Goal: Transaction & Acquisition: Purchase product/service

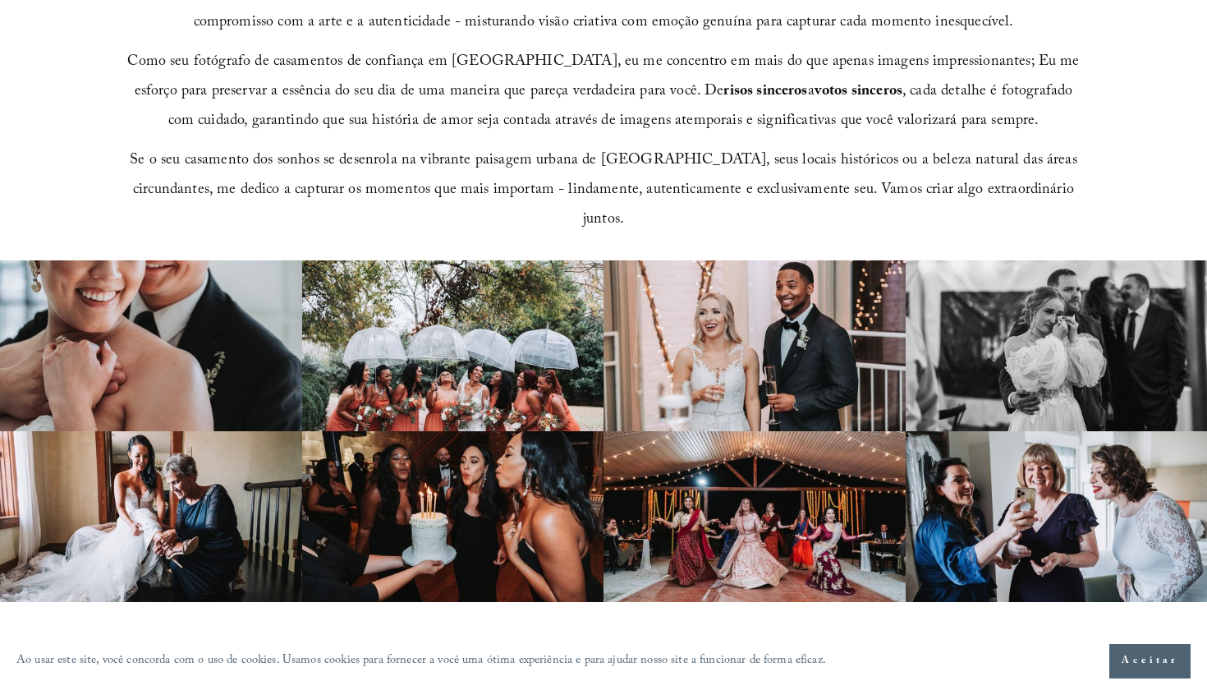
scroll to position [813, 0]
click at [1144, 678] on button "Aceitar" at bounding box center [1150, 661] width 81 height 34
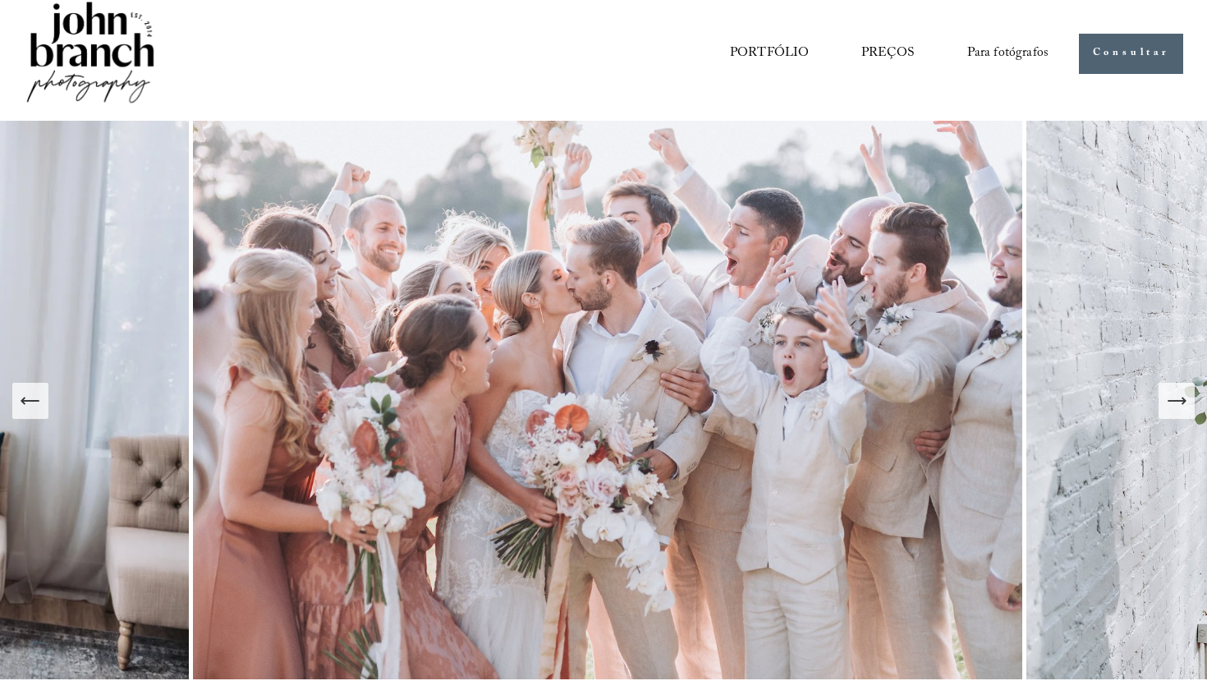
scroll to position [25, 0]
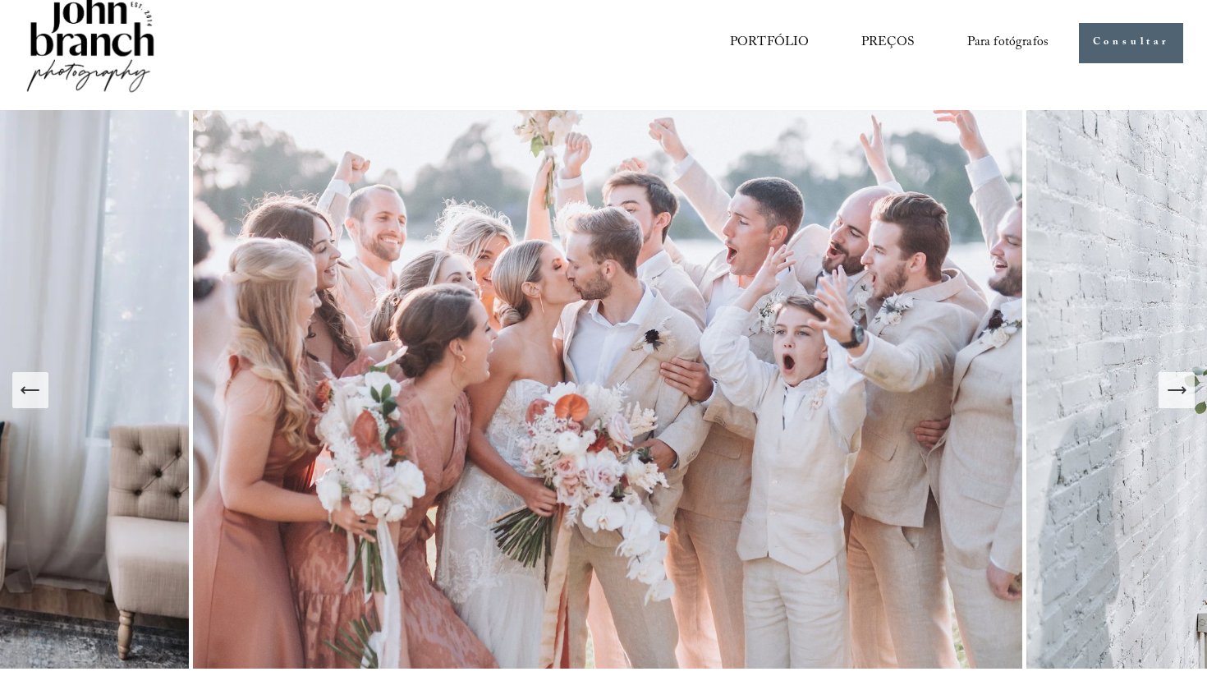
click at [0, 0] on span "Predefinições" at bounding box center [0, 0] width 0 height 0
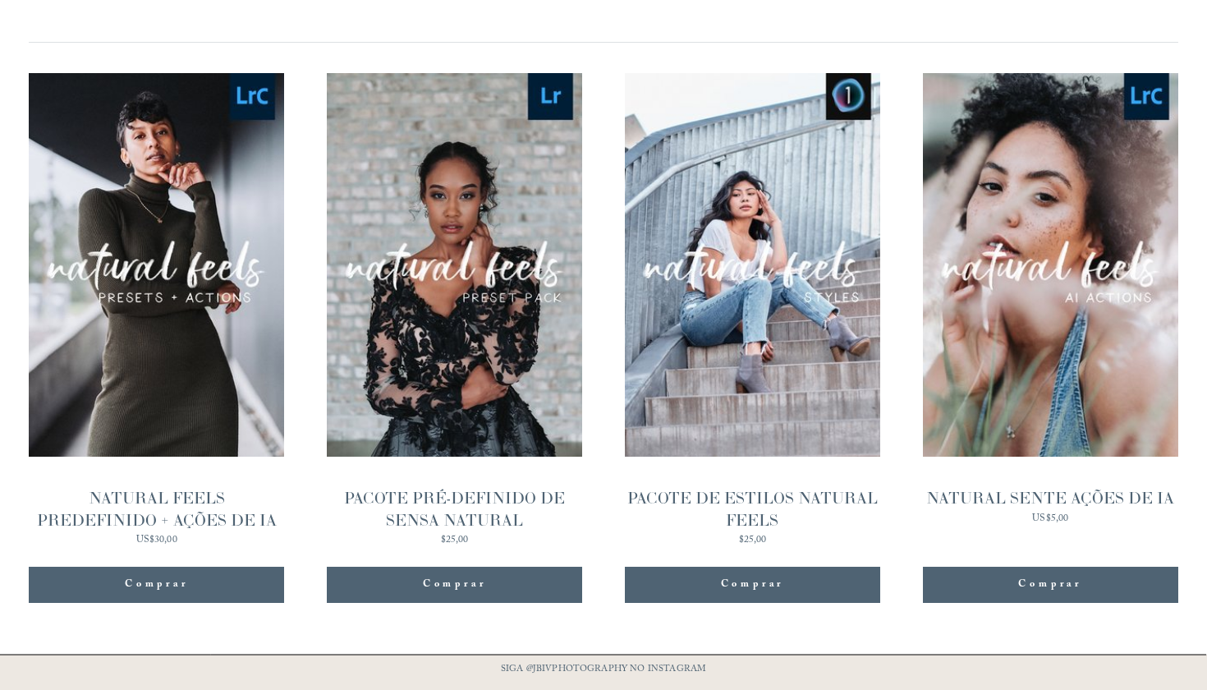
scroll to position [1614, 0]
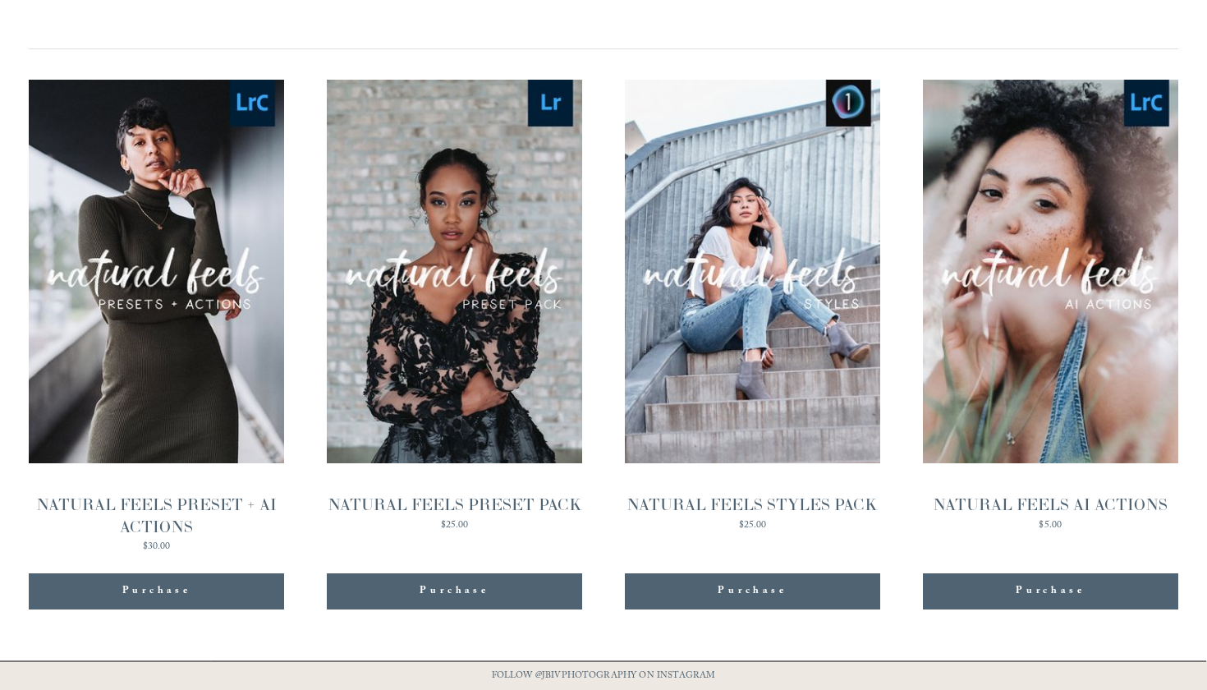
scroll to position [1610, 0]
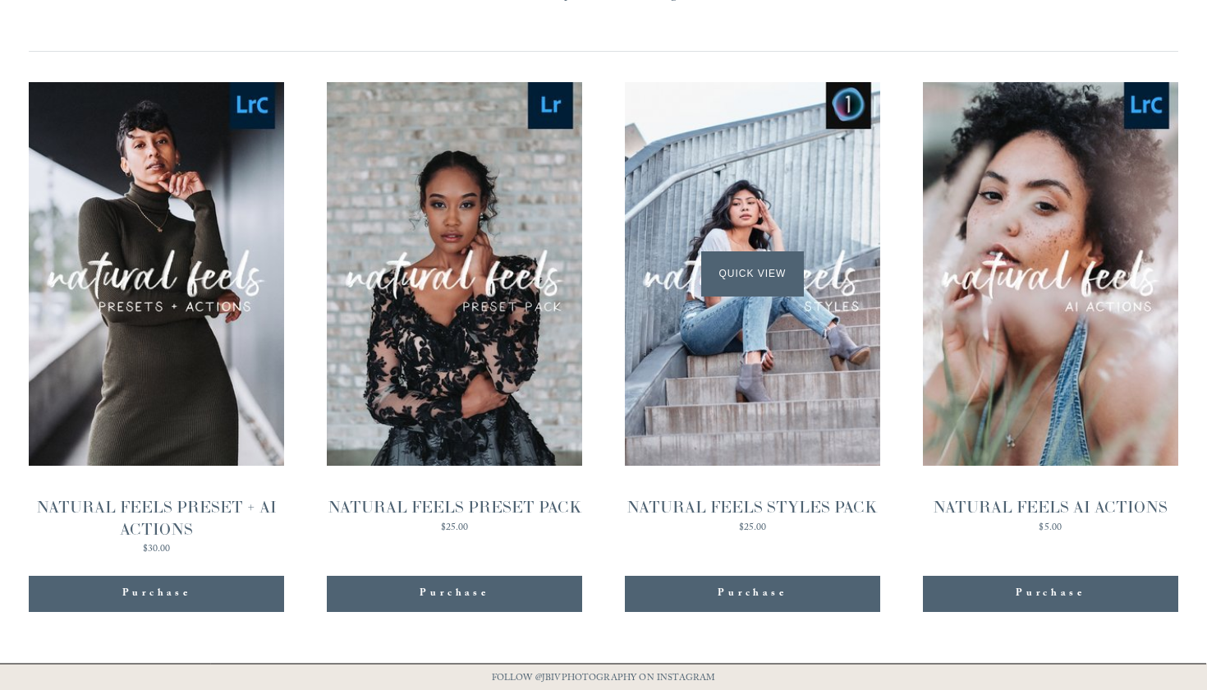
click at [743, 251] on span "Quick View" at bounding box center [752, 273] width 103 height 45
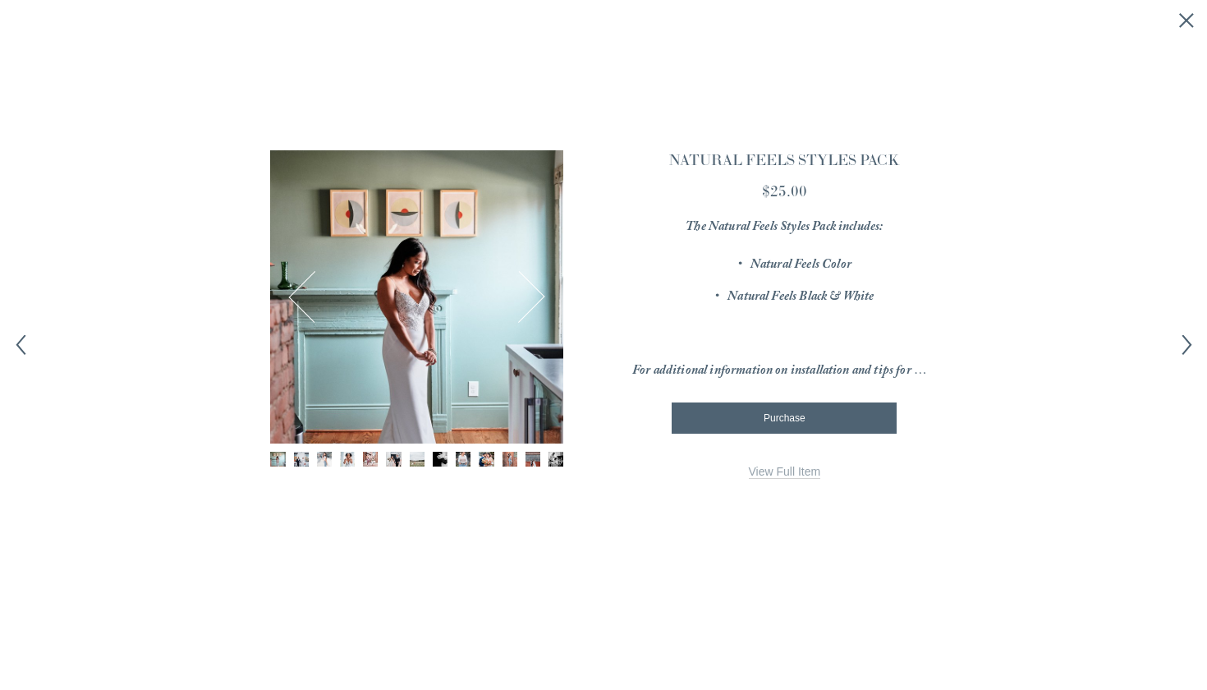
click at [528, 289] on button "Next" at bounding box center [519, 297] width 53 height 53
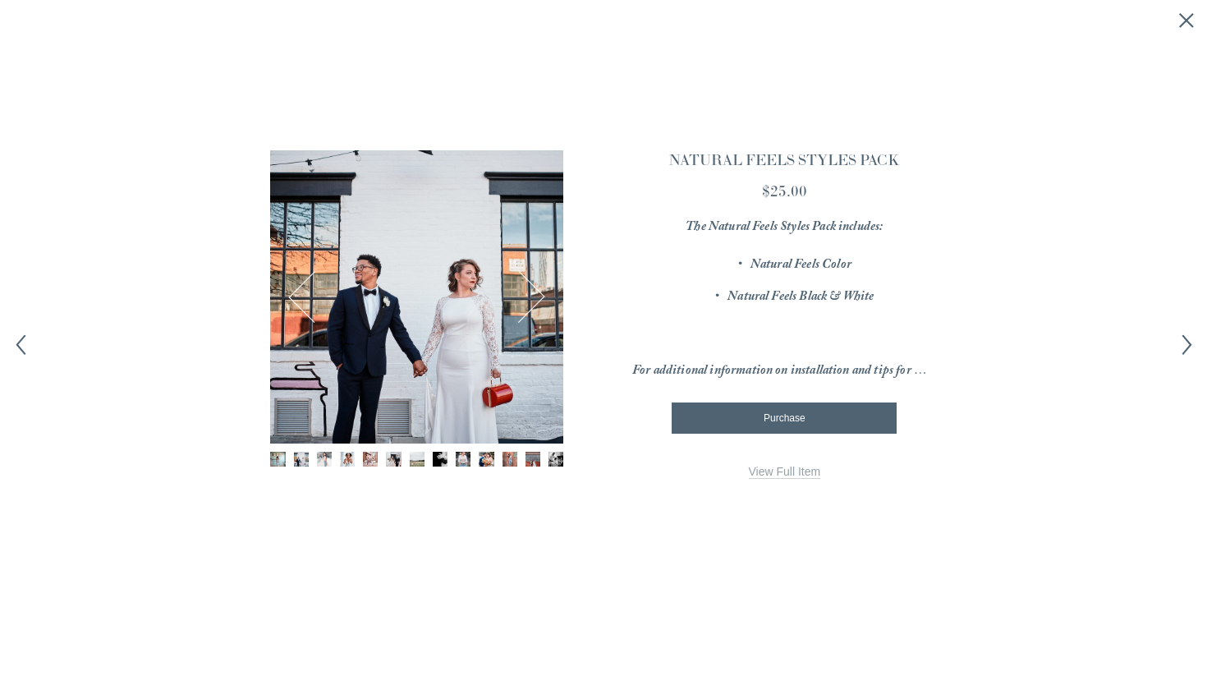
click at [531, 296] on button "Next" at bounding box center [519, 297] width 53 height 53
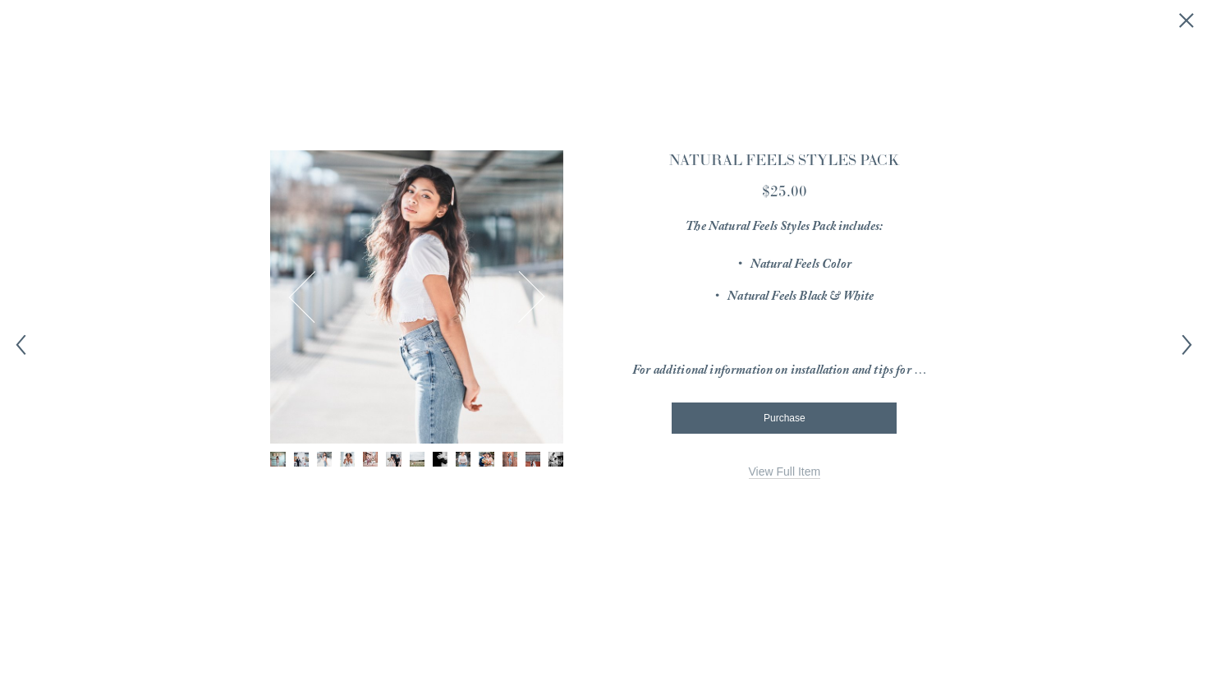
click at [531, 297] on button "Next" at bounding box center [519, 297] width 53 height 53
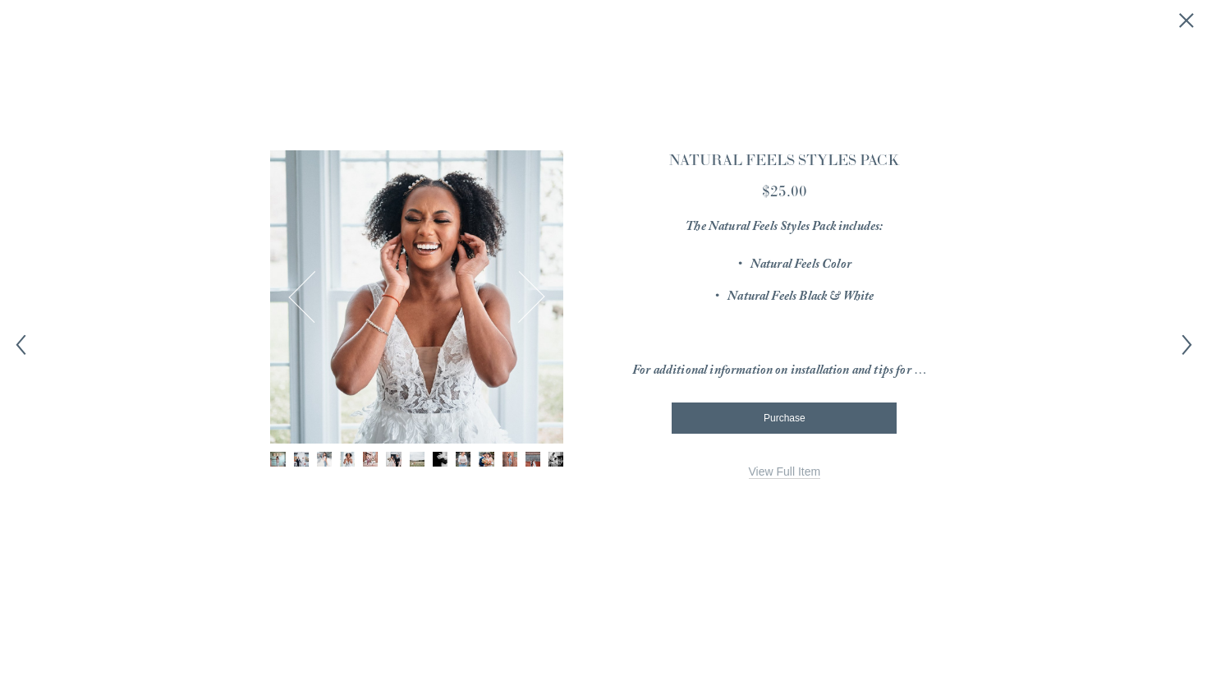
click at [531, 297] on button "Next" at bounding box center [519, 297] width 53 height 53
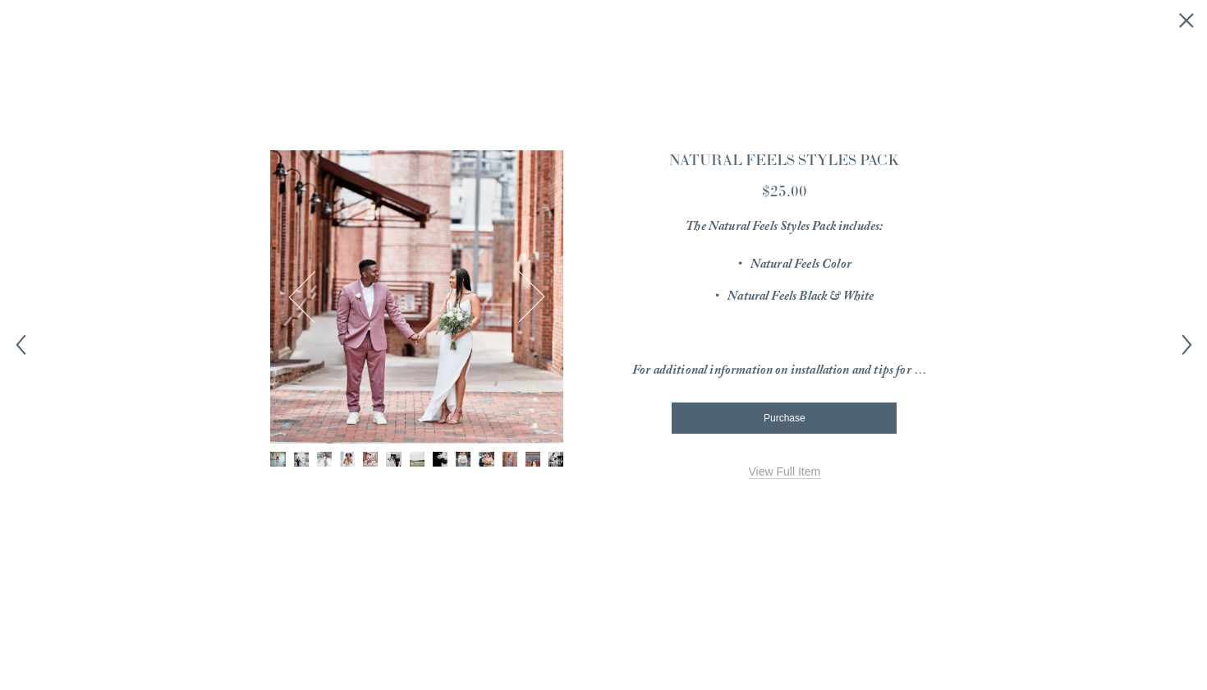
click at [531, 297] on button "Next" at bounding box center [519, 297] width 53 height 53
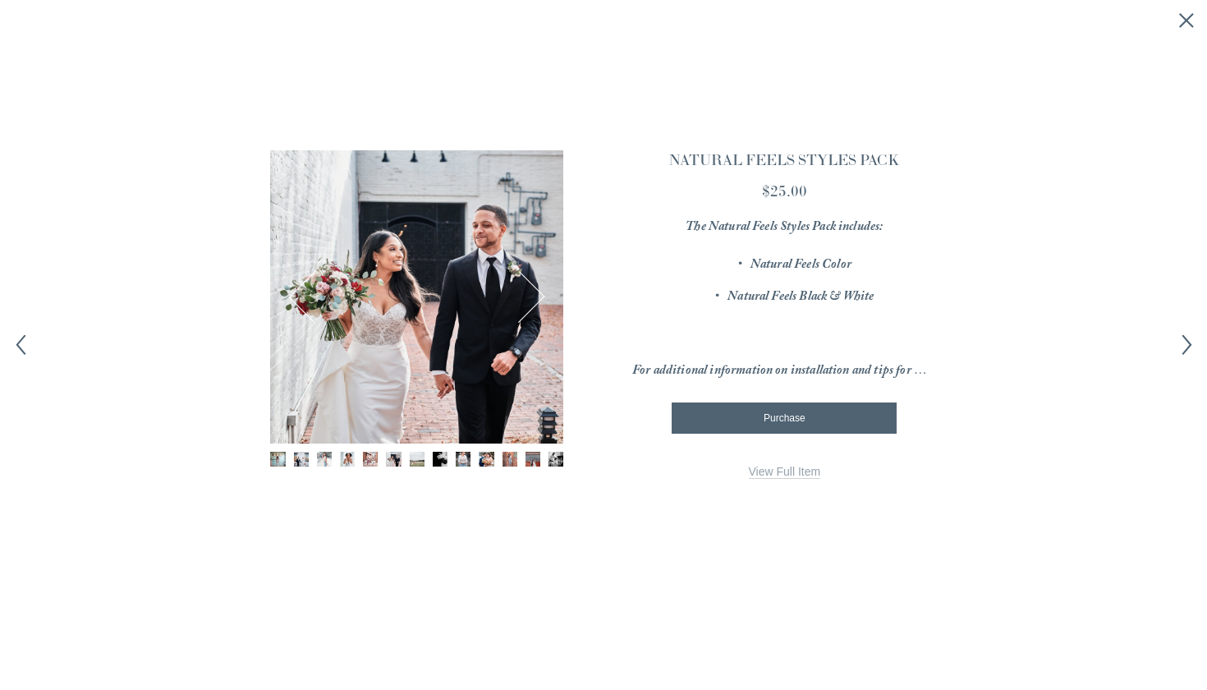
click at [531, 297] on button "Next" at bounding box center [519, 297] width 53 height 53
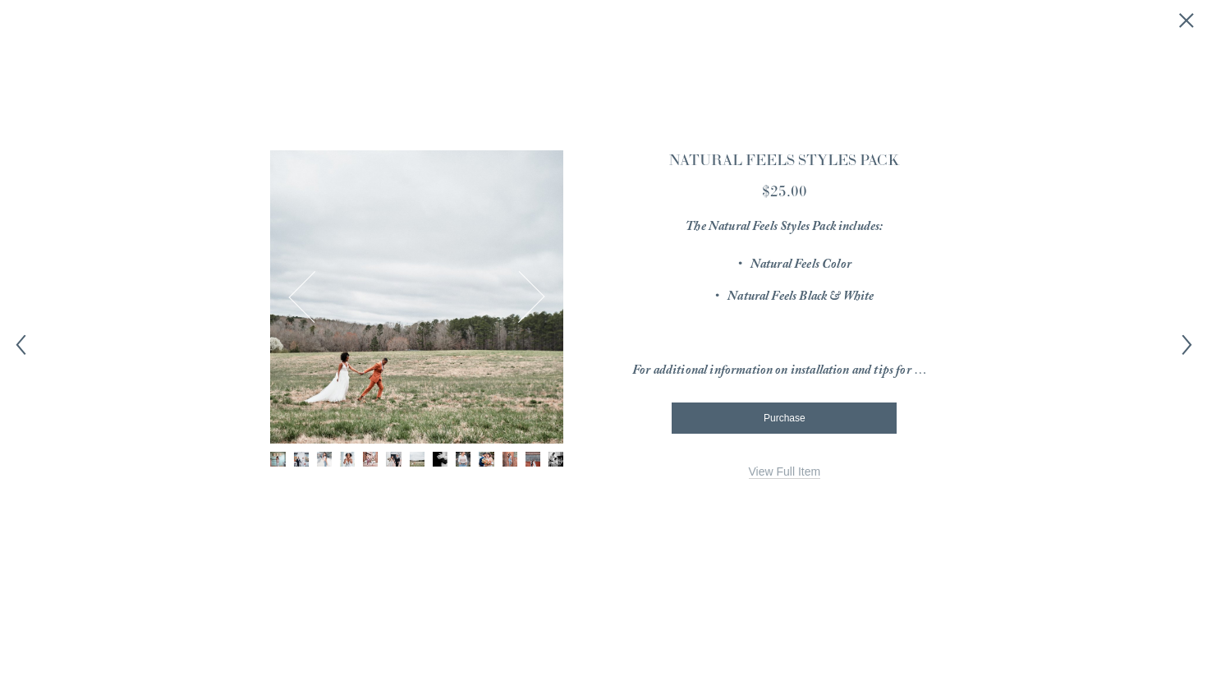
click at [531, 297] on button "Next" at bounding box center [519, 297] width 53 height 53
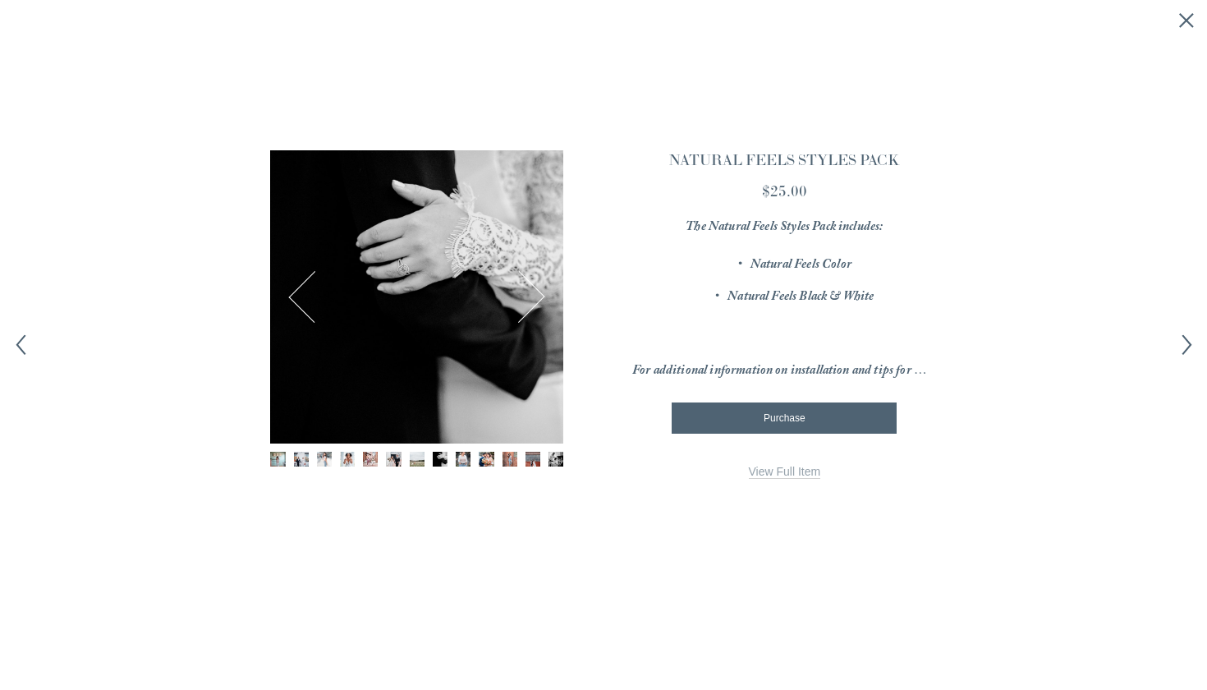
click at [531, 297] on button "Next" at bounding box center [519, 297] width 53 height 53
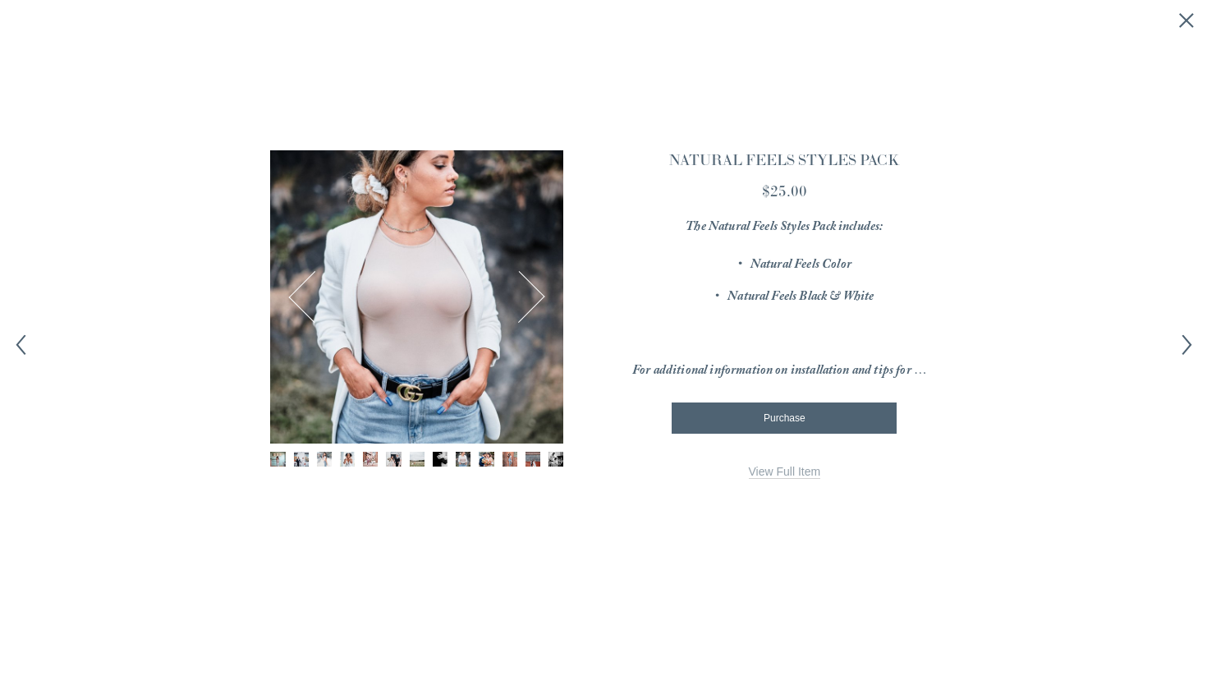
click at [531, 297] on button "Next" at bounding box center [519, 297] width 53 height 53
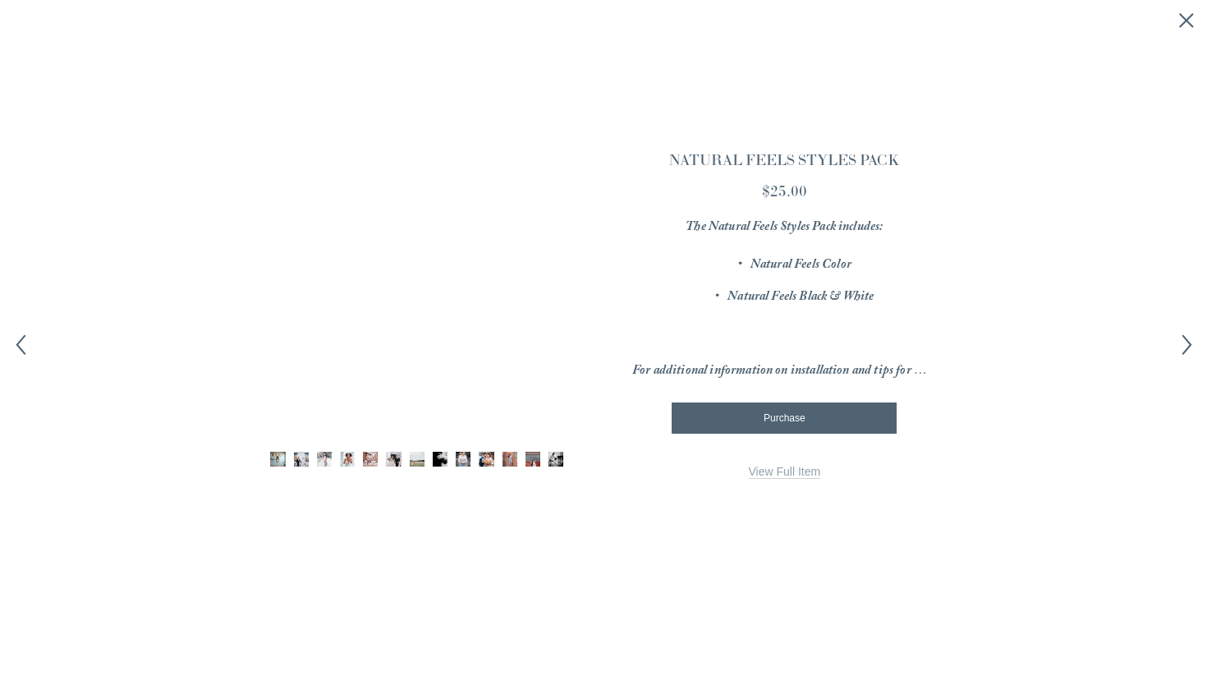
click at [531, 297] on button "Next" at bounding box center [519, 297] width 53 height 53
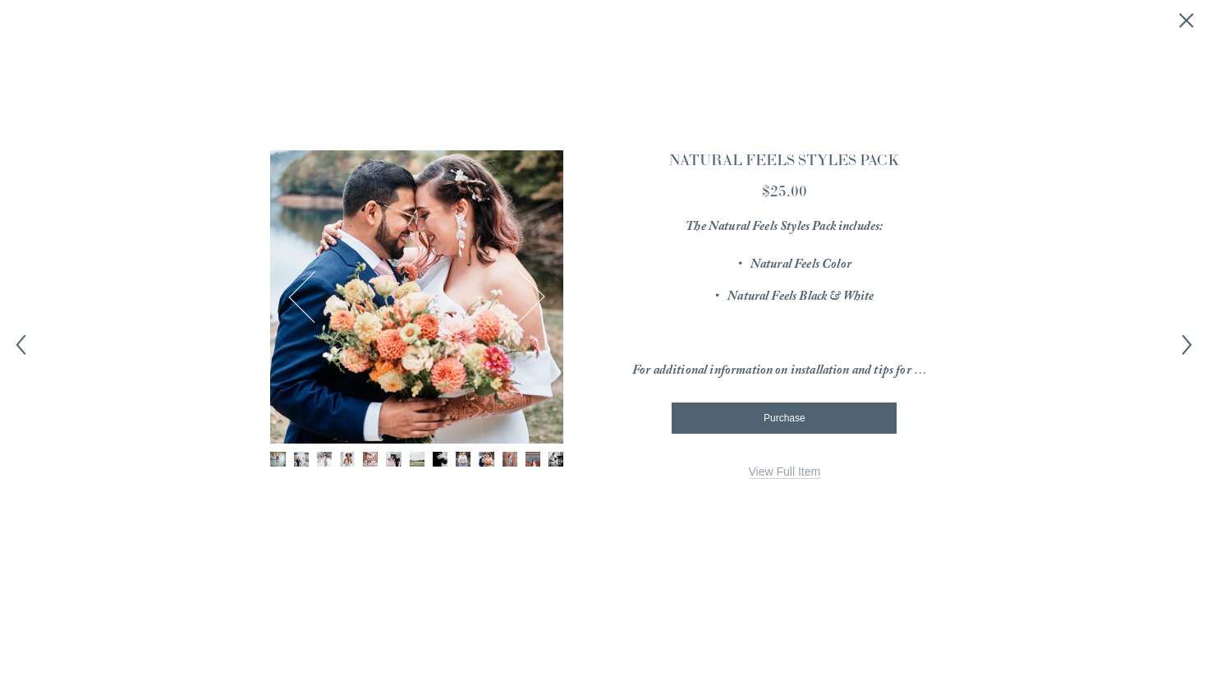
drag, startPoint x: 800, startPoint y: 194, endPoint x: 756, endPoint y: 194, distance: 43.5
click at [756, 194] on div "$25.00" at bounding box center [784, 191] width 305 height 22
drag, startPoint x: 814, startPoint y: 186, endPoint x: 766, endPoint y: 187, distance: 47.6
click at [766, 187] on div "$25.00" at bounding box center [784, 191] width 305 height 22
copy div "$25.00"
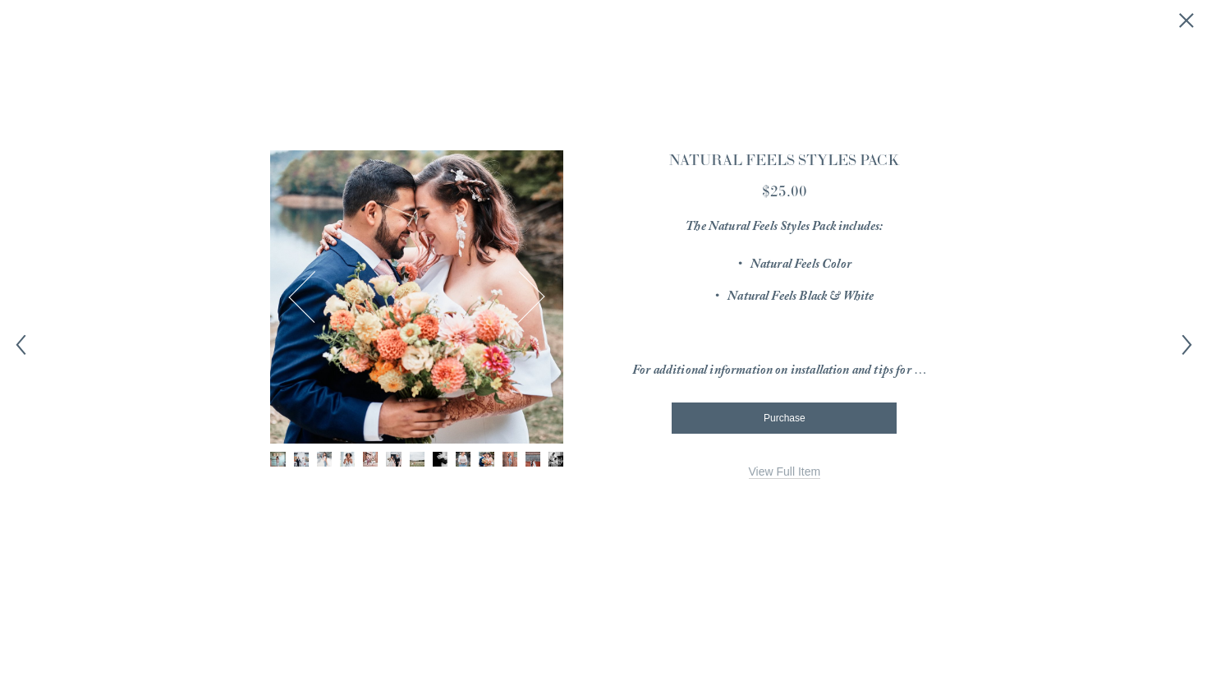
click at [1188, 18] on icon "Close quick view" at bounding box center [1187, 20] width 16 height 16
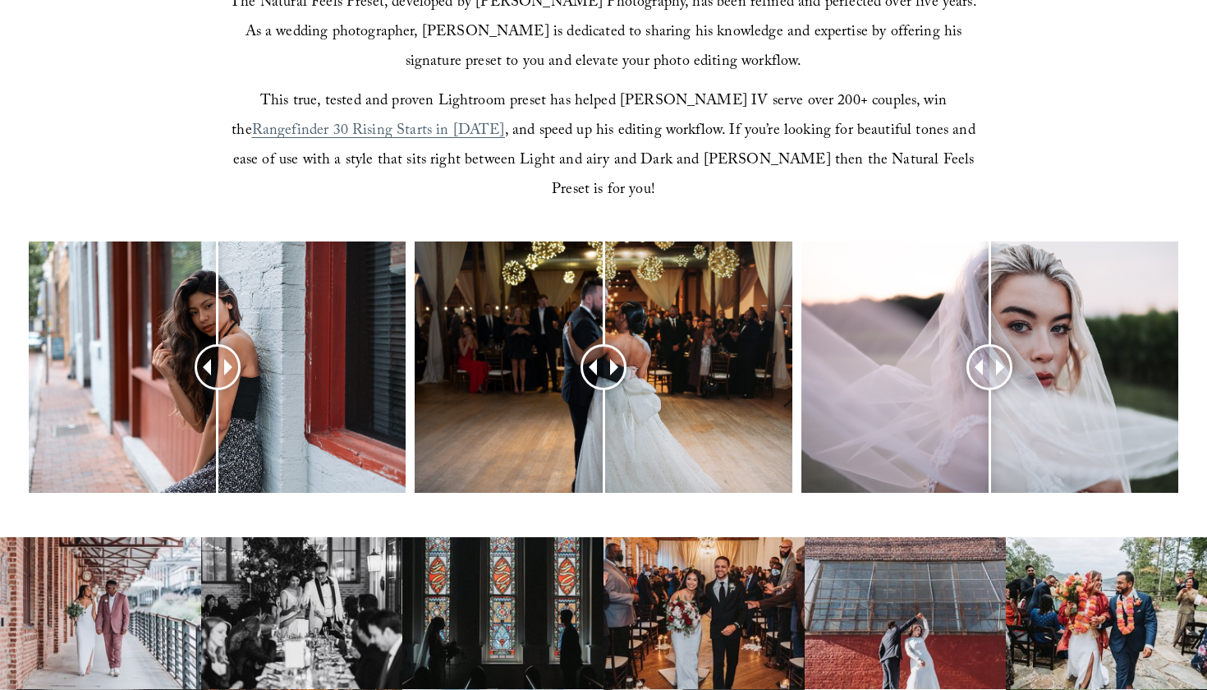
scroll to position [568, 0]
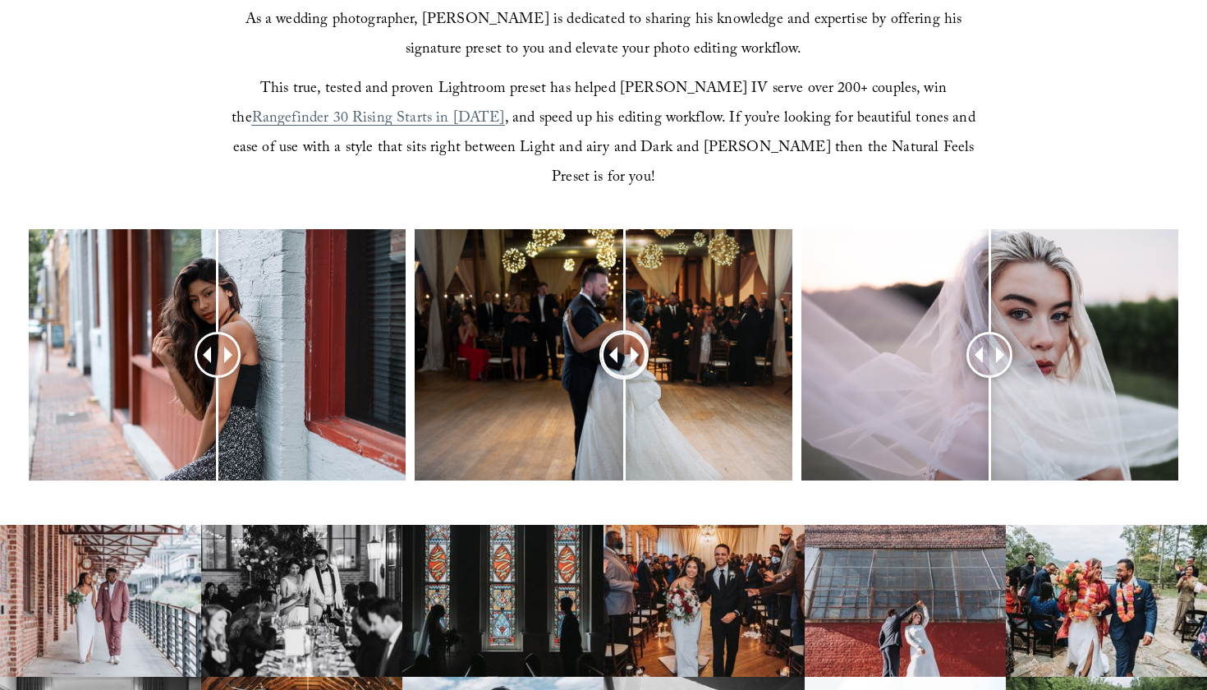
drag, startPoint x: 610, startPoint y: 325, endPoint x: 624, endPoint y: 330, distance: 14.8
click at [624, 334] on div at bounding box center [624, 354] width 41 height 41
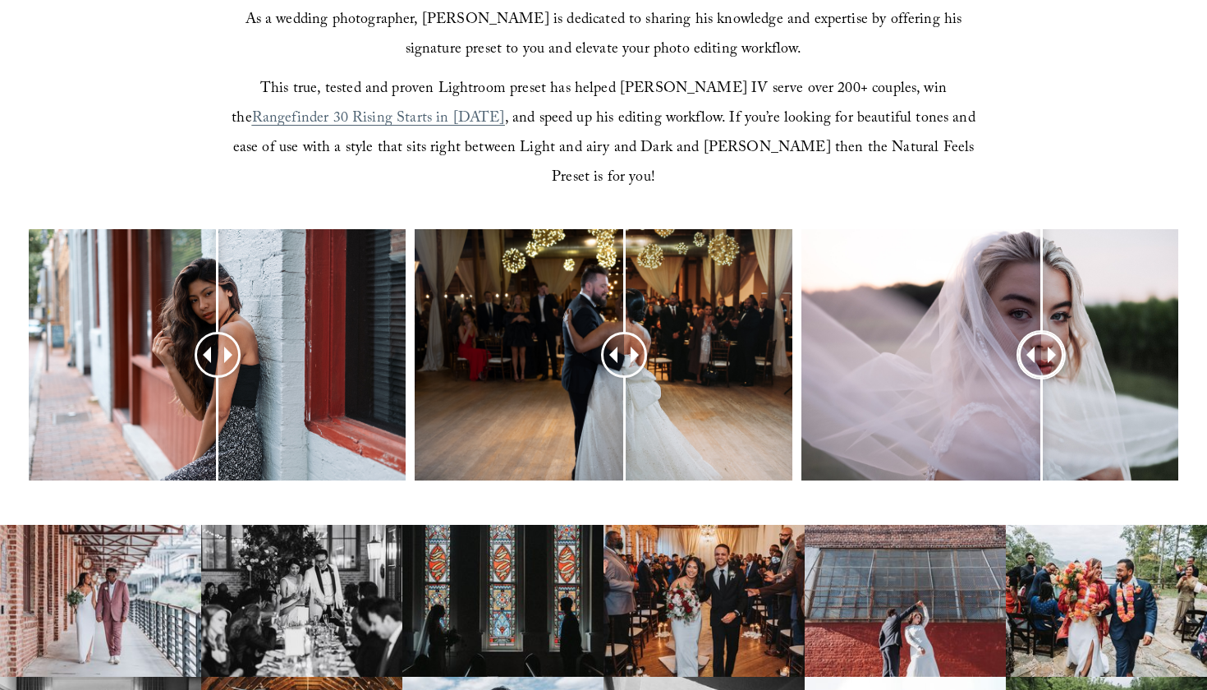
drag, startPoint x: 987, startPoint y: 322, endPoint x: 910, endPoint y: 264, distance: 96.3
click at [1021, 334] on div at bounding box center [1042, 355] width 42 height 42
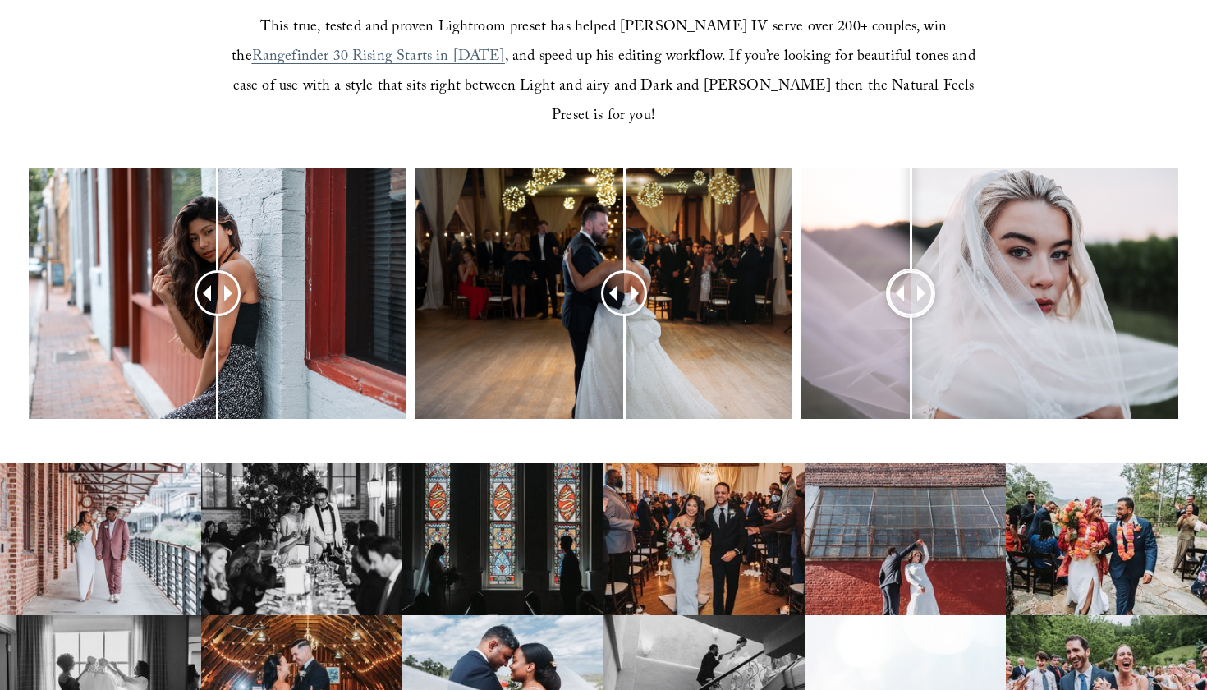
scroll to position [650, 0]
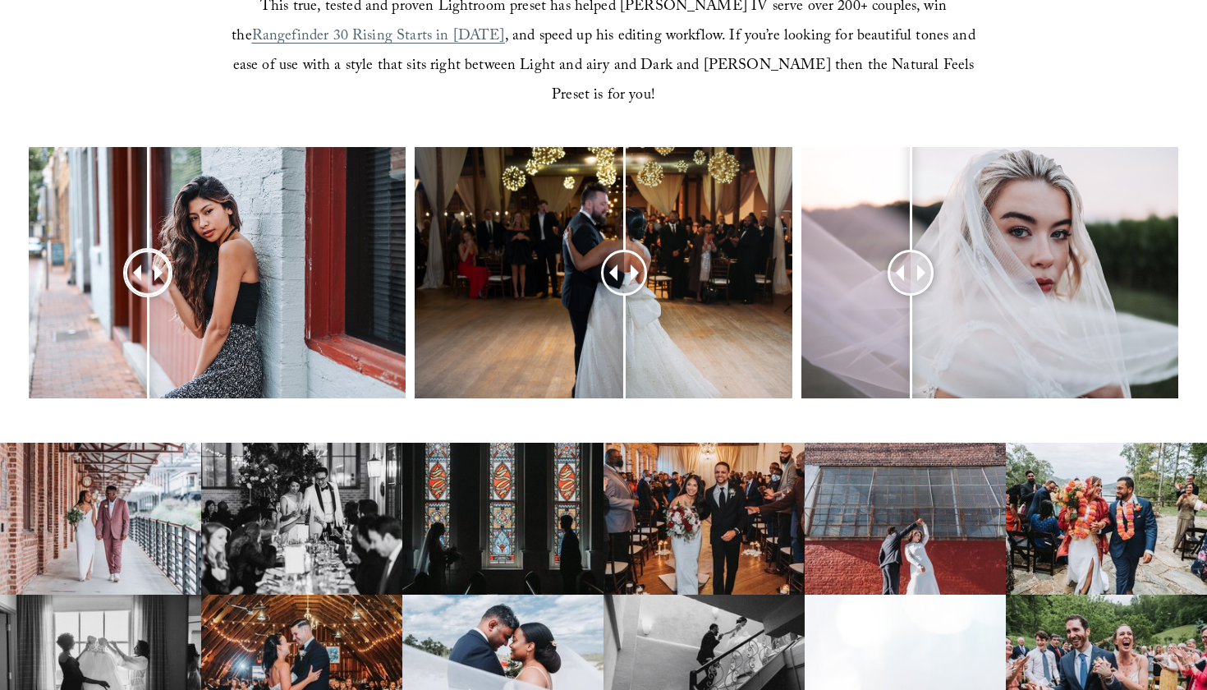
drag, startPoint x: 222, startPoint y: 237, endPoint x: 352, endPoint y: 229, distance: 130.8
click at [169, 252] on div at bounding box center [148, 273] width 42 height 42
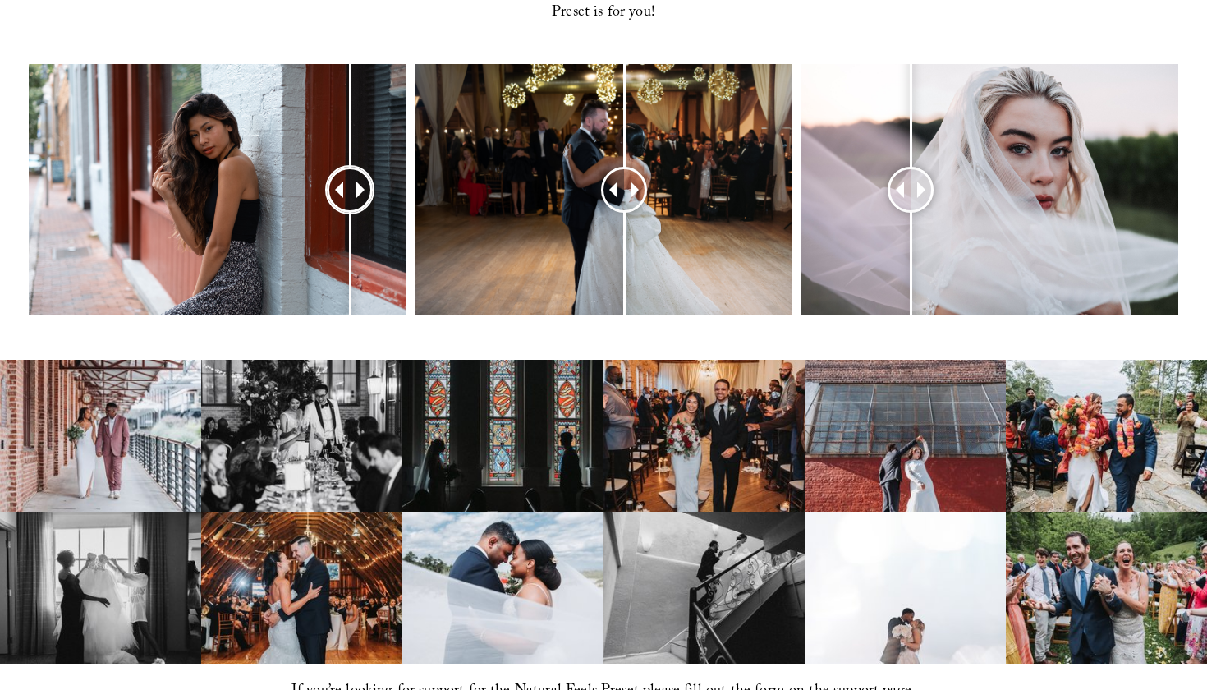
scroll to position [738, 0]
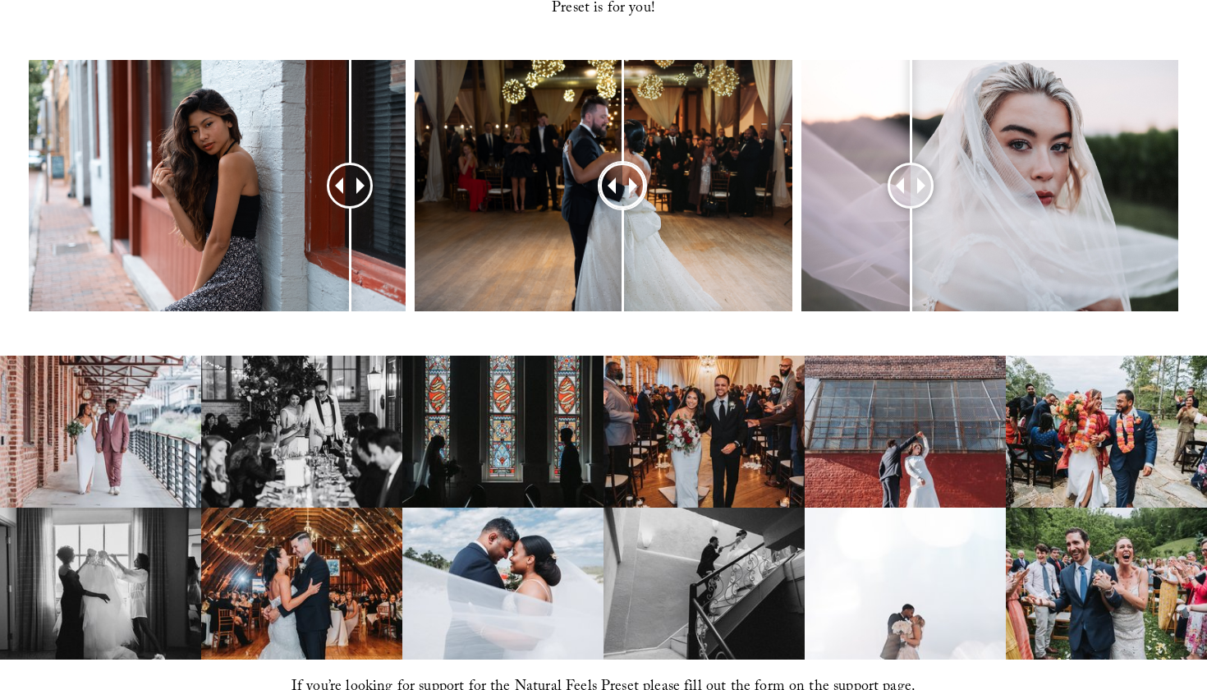
drag, startPoint x: 633, startPoint y: 150, endPoint x: 623, endPoint y: 189, distance: 39.8
click at [623, 189] on div at bounding box center [623, 186] width 42 height 42
click at [623, 189] on div at bounding box center [624, 186] width 42 height 42
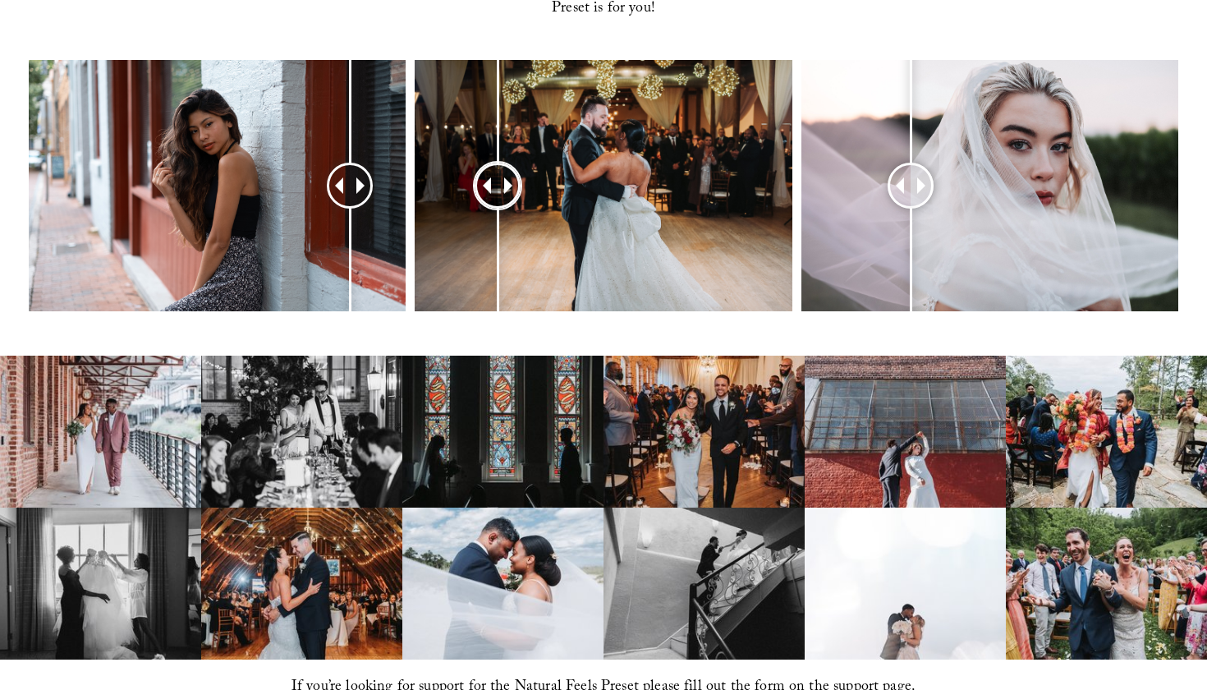
drag, startPoint x: 621, startPoint y: 160, endPoint x: 536, endPoint y: 204, distance: 95.1
click at [519, 204] on div at bounding box center [498, 186] width 42 height 42
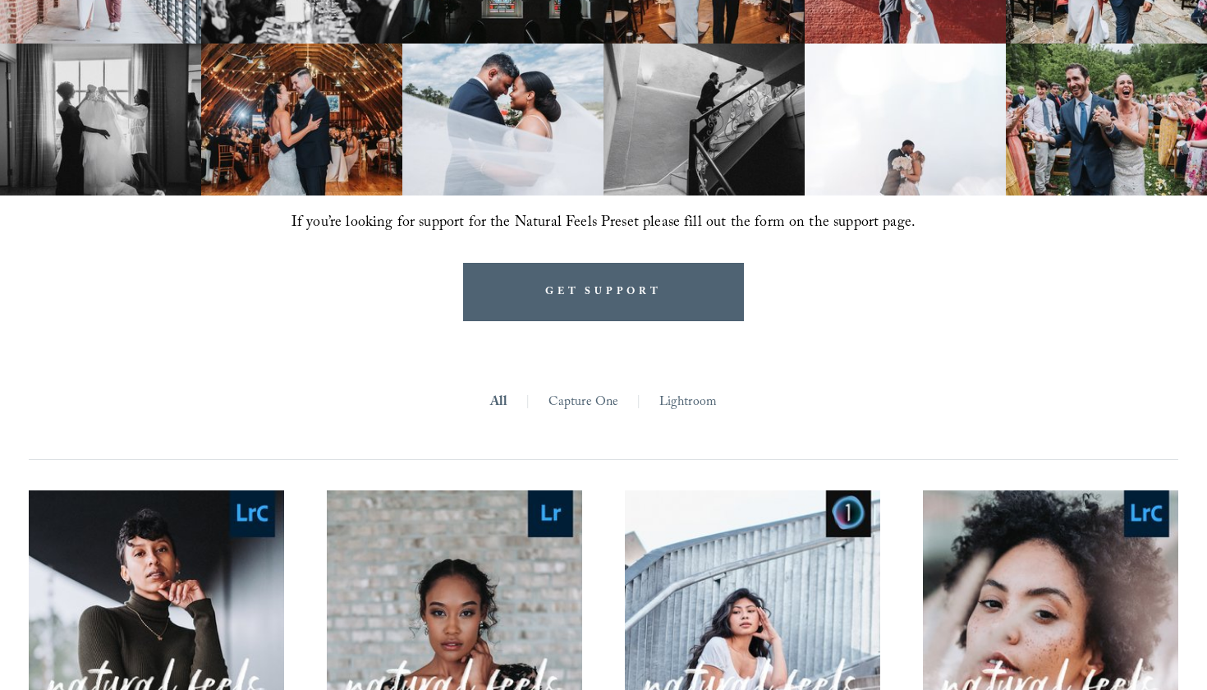
scroll to position [1193, 0]
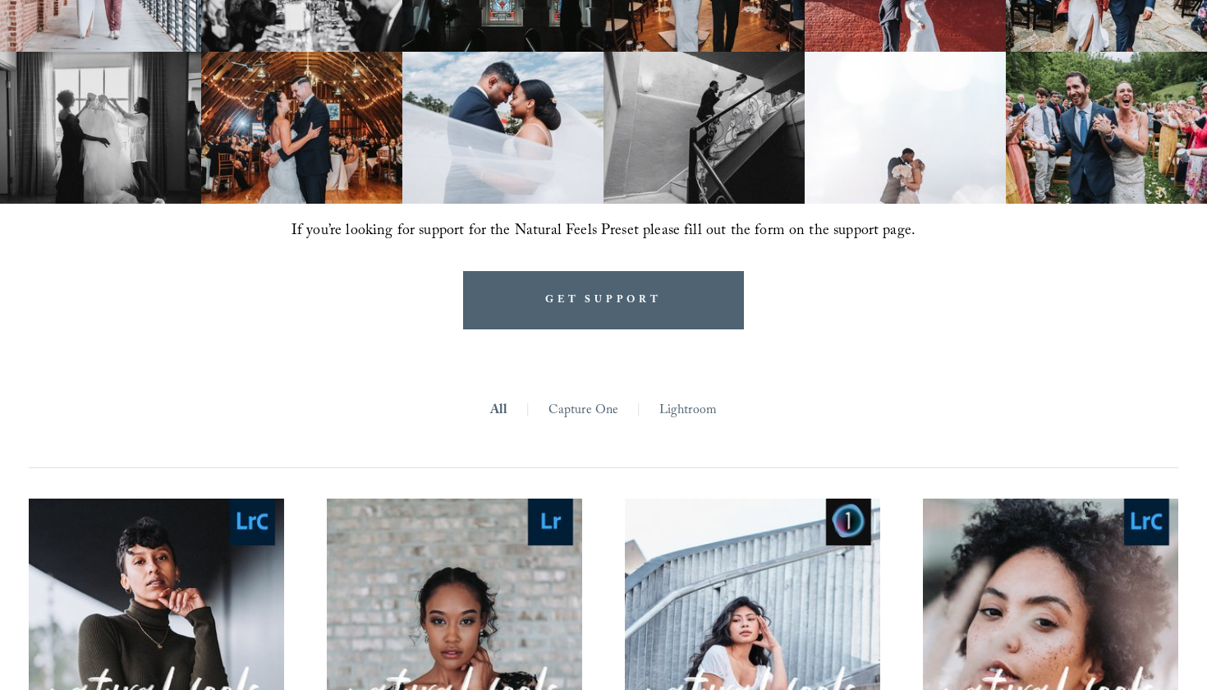
click at [569, 398] on link "Capture One" at bounding box center [584, 410] width 71 height 25
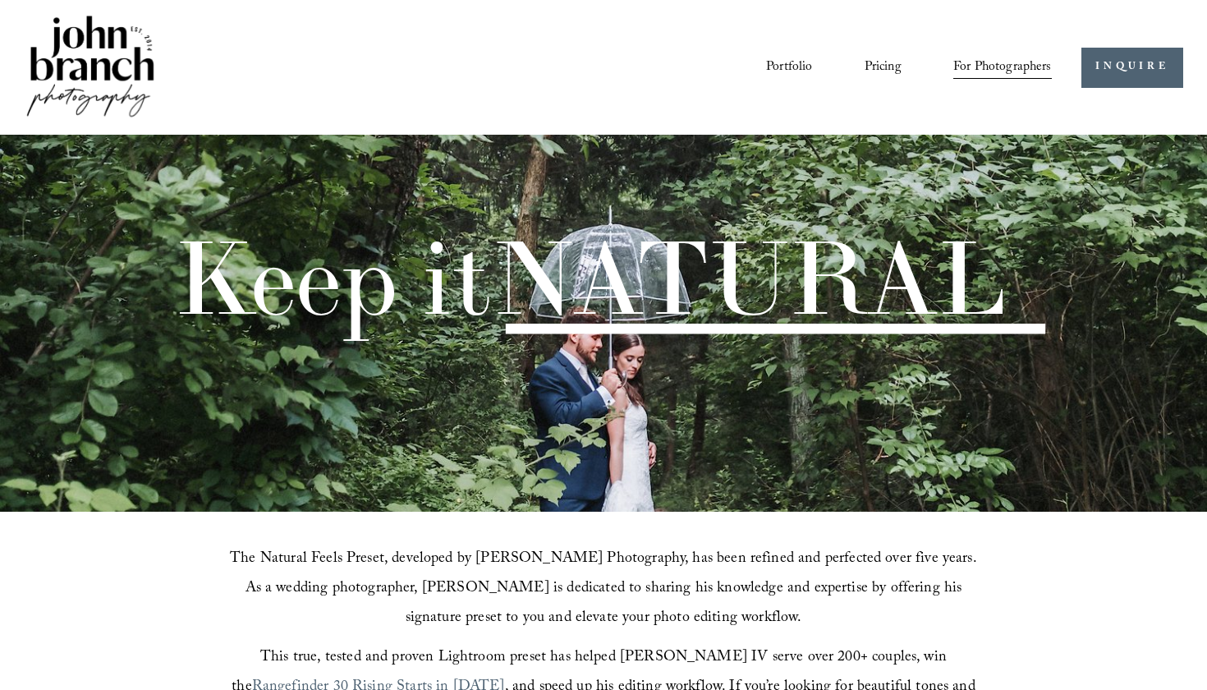
click at [896, 63] on link "Pricing" at bounding box center [883, 67] width 37 height 28
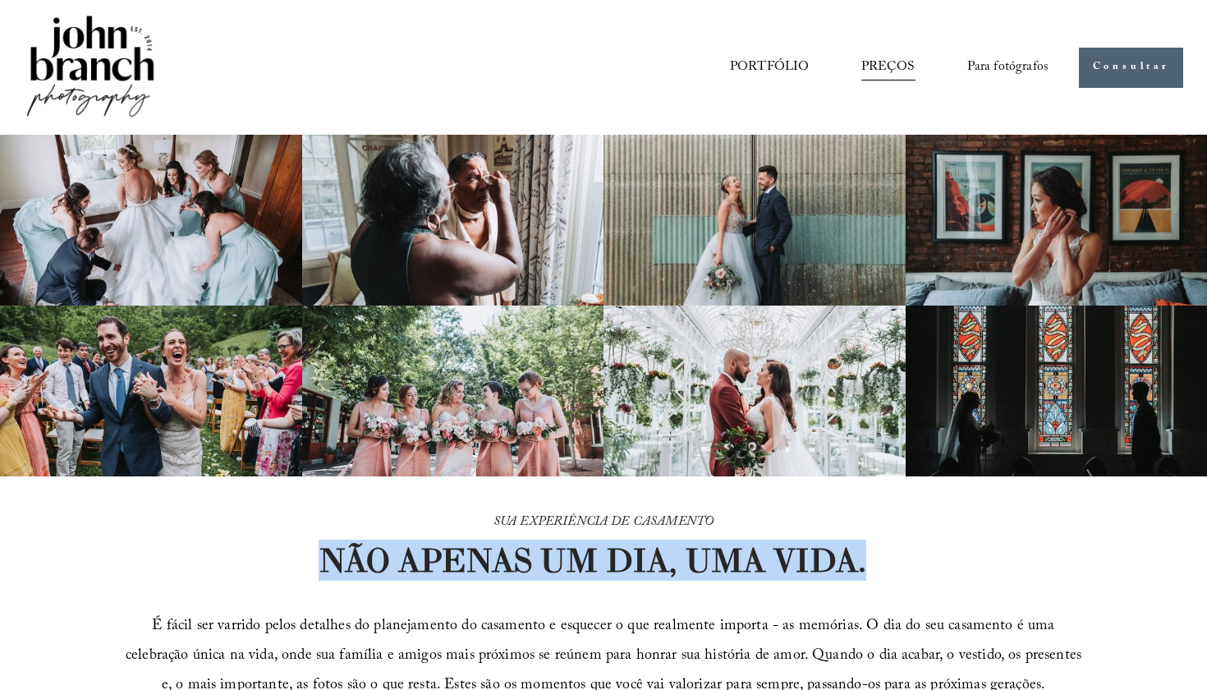
drag, startPoint x: 318, startPoint y: 562, endPoint x: 906, endPoint y: 551, distance: 588.2
click at [906, 551] on div "SUA EXPERIÊNCIA DE CASAMENTO NÃO APENAS UM DIA, UMA VIDA. É fácil ser varrido p…" at bounding box center [603, 674] width 1207 height 397
copy strong "NÃO APENAS UM DIA, UMA VIDA."
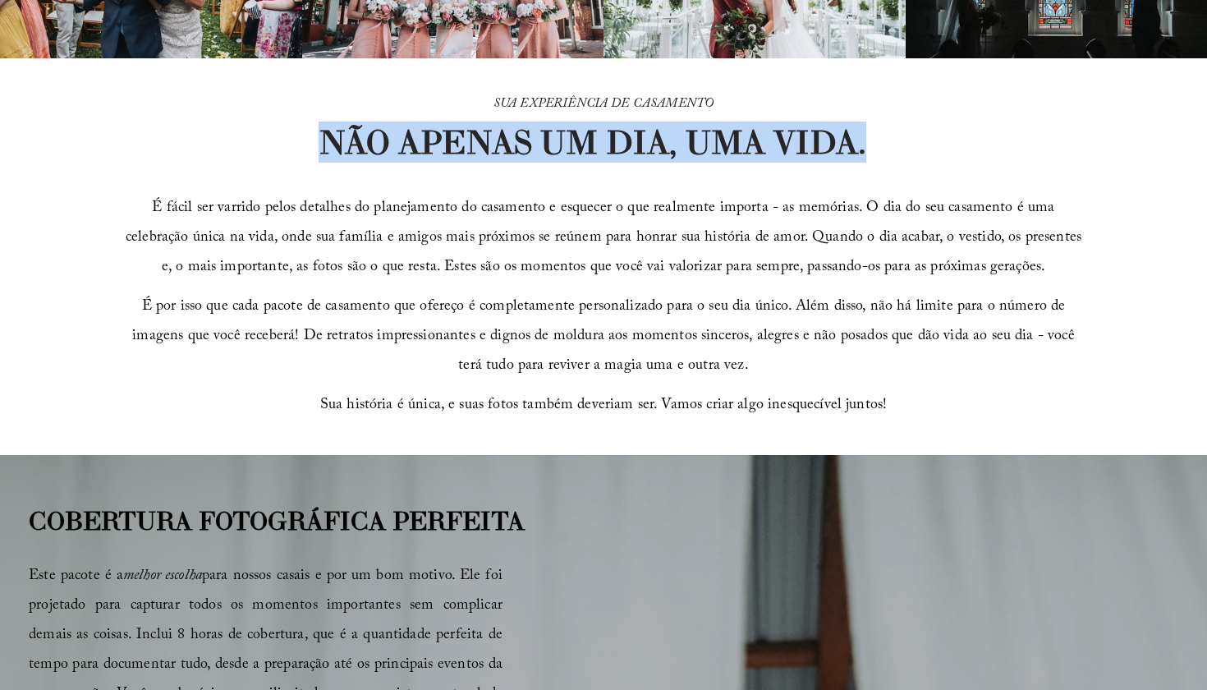
scroll to position [416, 0]
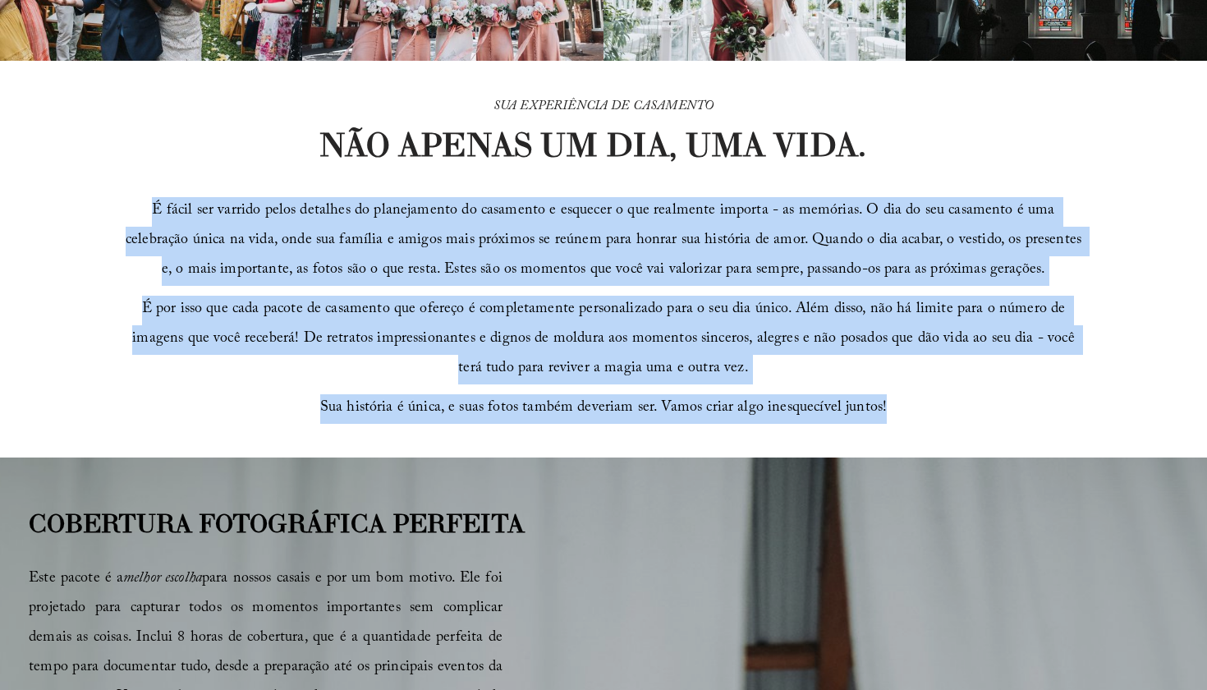
drag, startPoint x: 126, startPoint y: 205, endPoint x: 892, endPoint y: 409, distance: 792.1
click at [892, 409] on div "É fácil ser varrido pelos detalhes do planejamento do casamento e esquecer o qu…" at bounding box center [604, 310] width 957 height 227
copy div "É fácil ser varrido pelos detalhes do planejamento do casamento e esquecer o qu…"
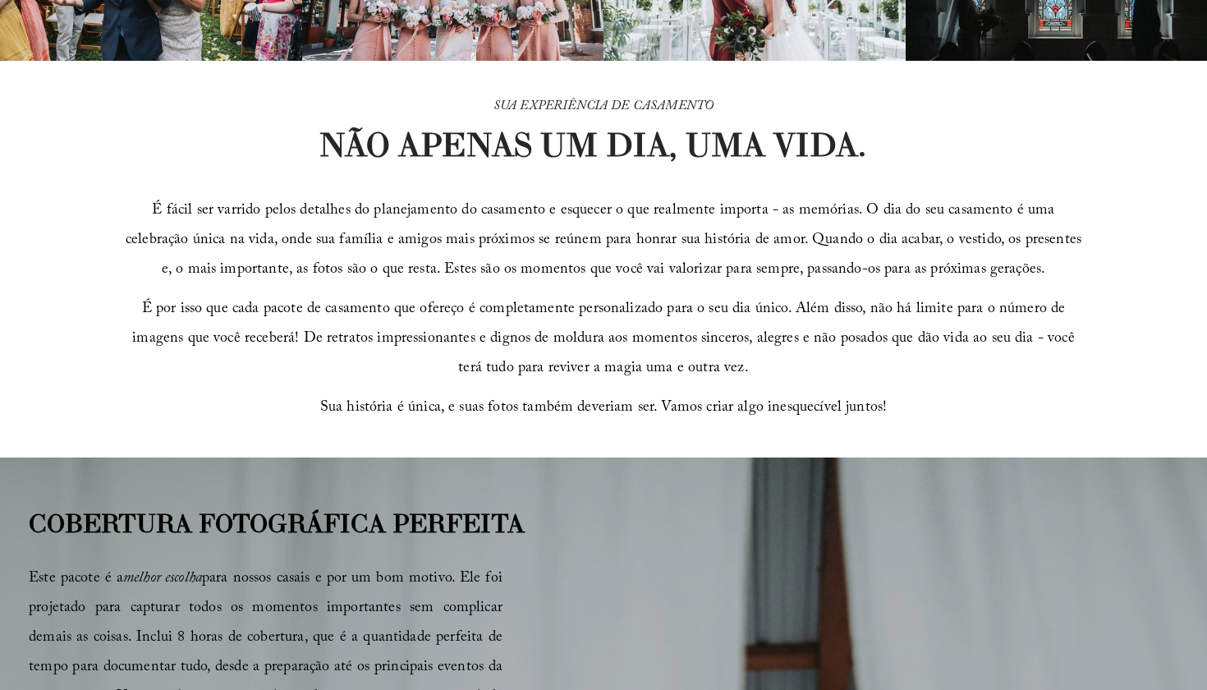
click at [788, 114] on p "SUA EXPERIÊNCIA DE CASAMENTO" at bounding box center [604, 106] width 570 height 25
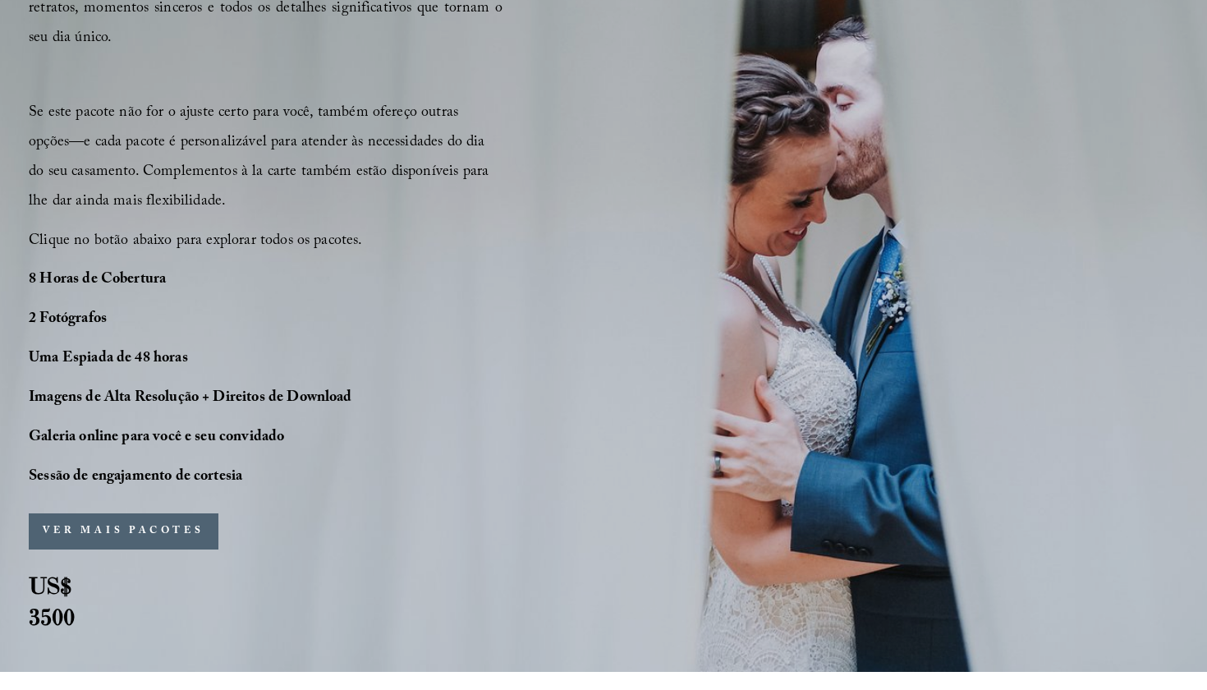
scroll to position [1132, 0]
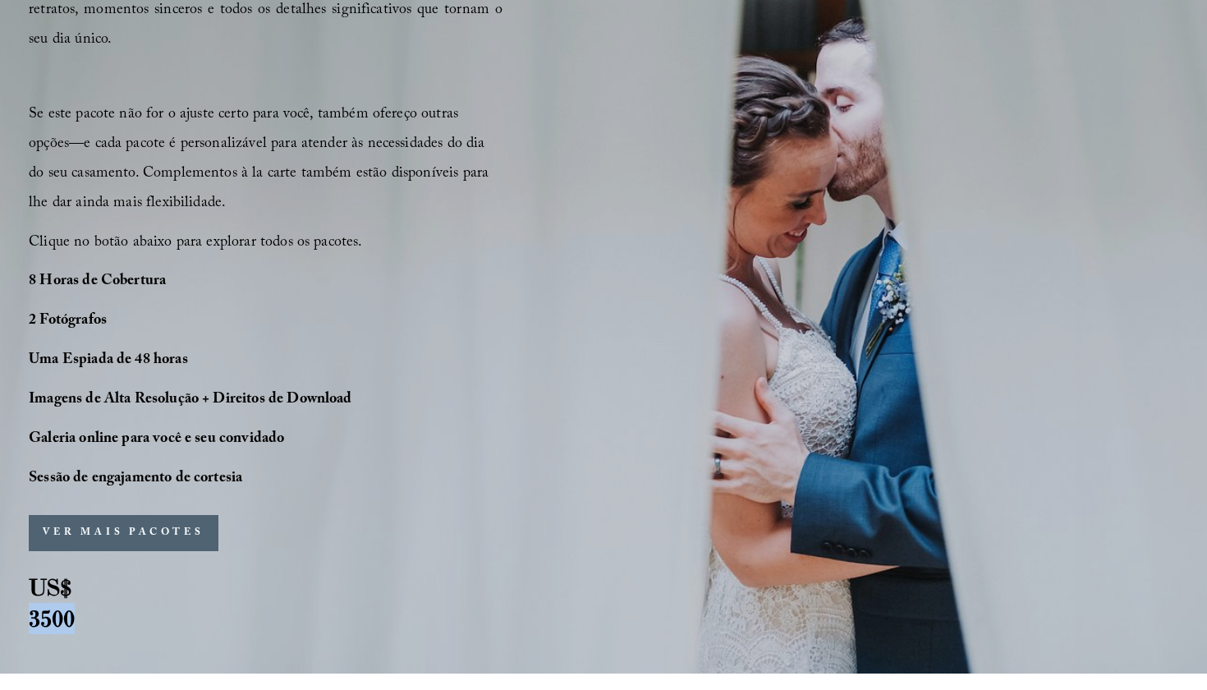
drag, startPoint x: 28, startPoint y: 618, endPoint x: 82, endPoint y: 619, distance: 54.2
click at [82, 619] on div "COBERTURA FOTOGRÁFICA PERFEITA Este pacote é a melhor escolha para nossos casai…" at bounding box center [603, 208] width 1207 height 853
copy strong "3500"
click at [466, 358] on div "COBERTURA FOTOGRÁFICA PERFEITA Este pacote é a melhor escolha para nossos casai…" at bounding box center [603, 208] width 1207 height 853
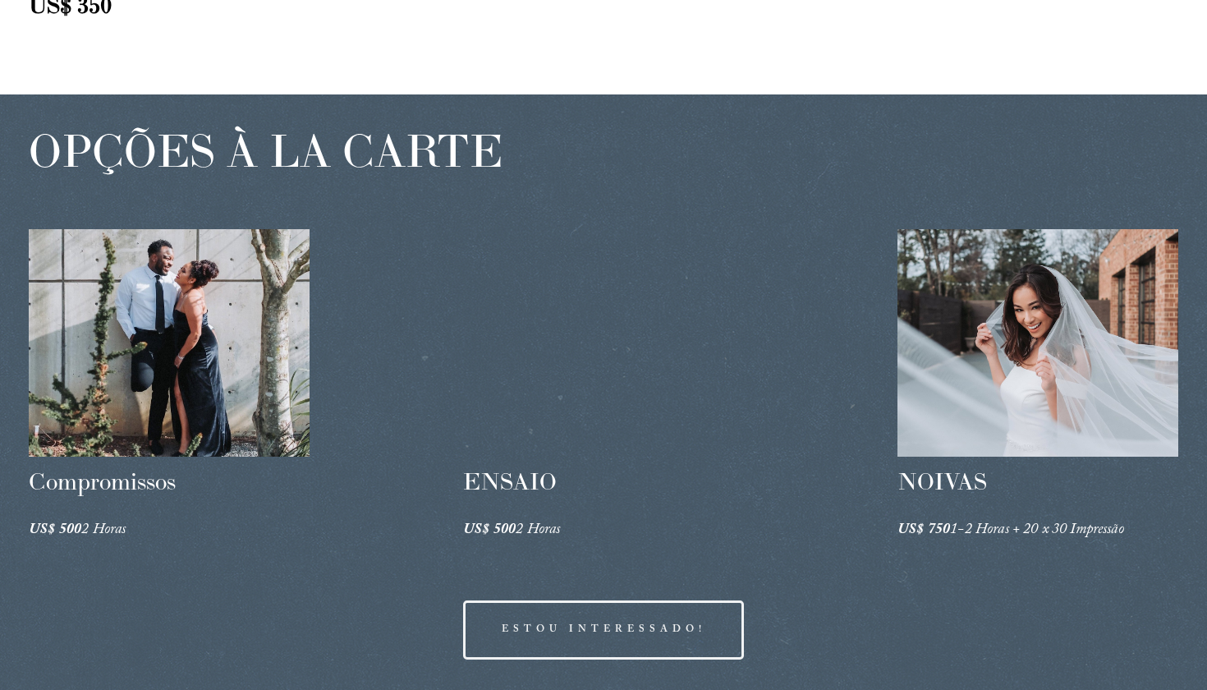
scroll to position [2326, 0]
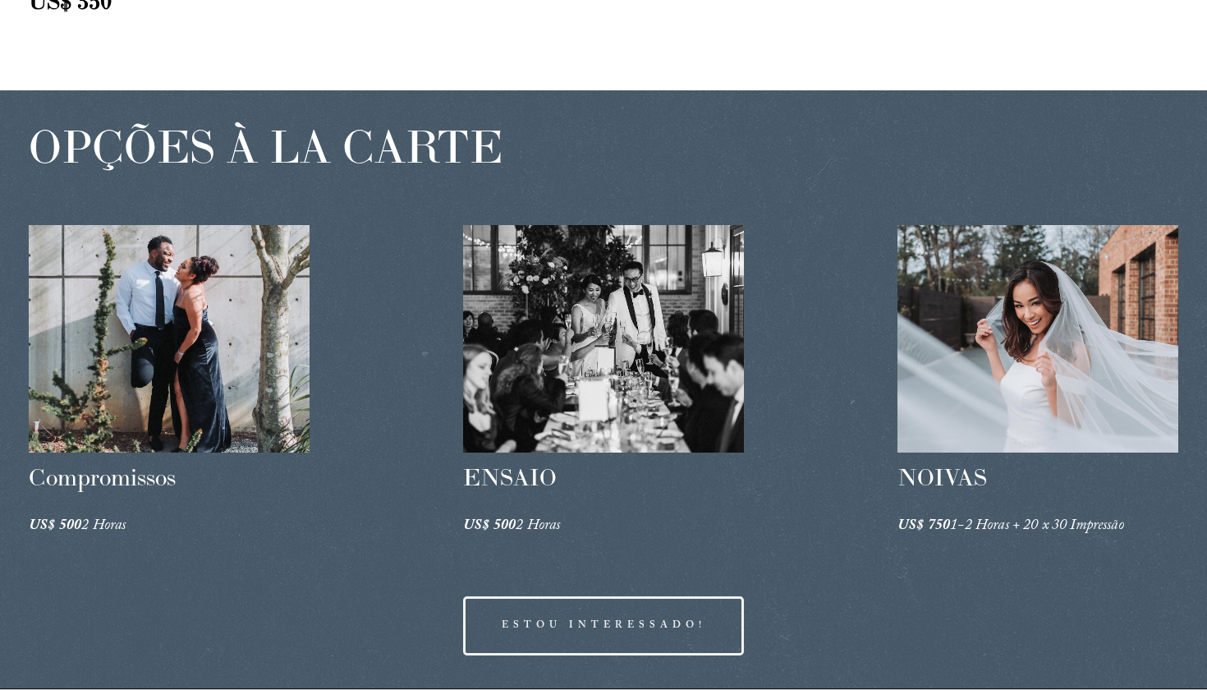
click at [949, 345] on div at bounding box center [1038, 339] width 281 height 228
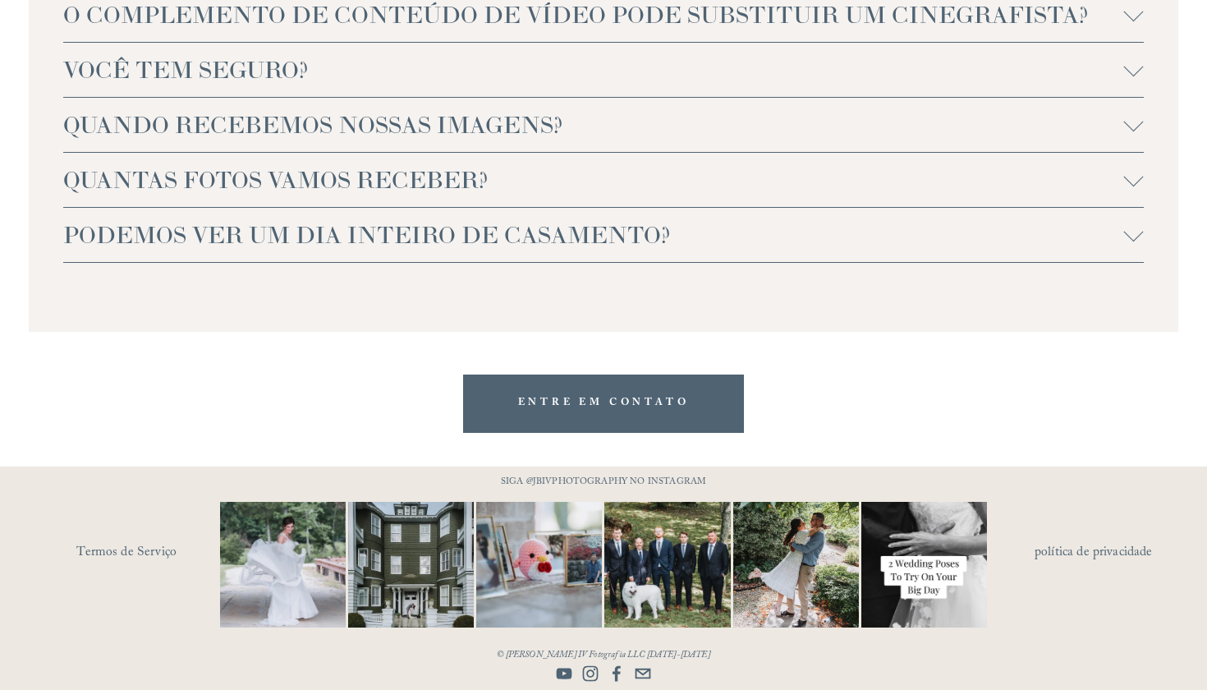
scroll to position [3772, 0]
click at [155, 547] on link "Termos de Serviço" at bounding box center [171, 553] width 191 height 25
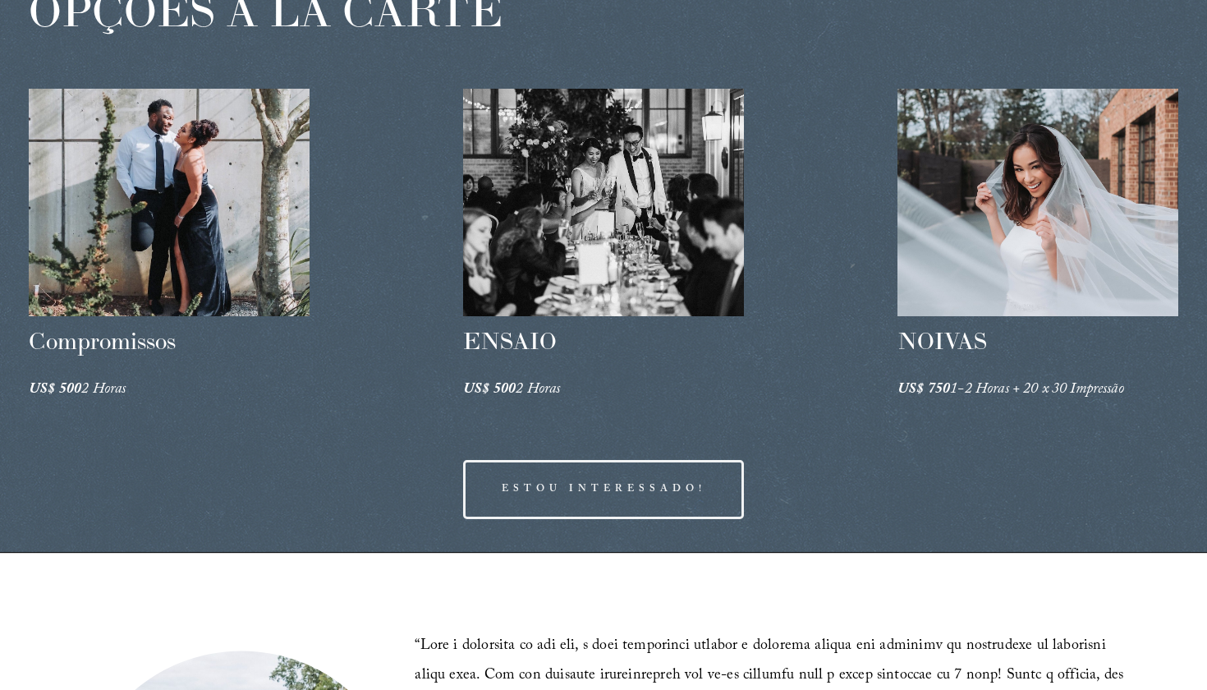
scroll to position [2457, 0]
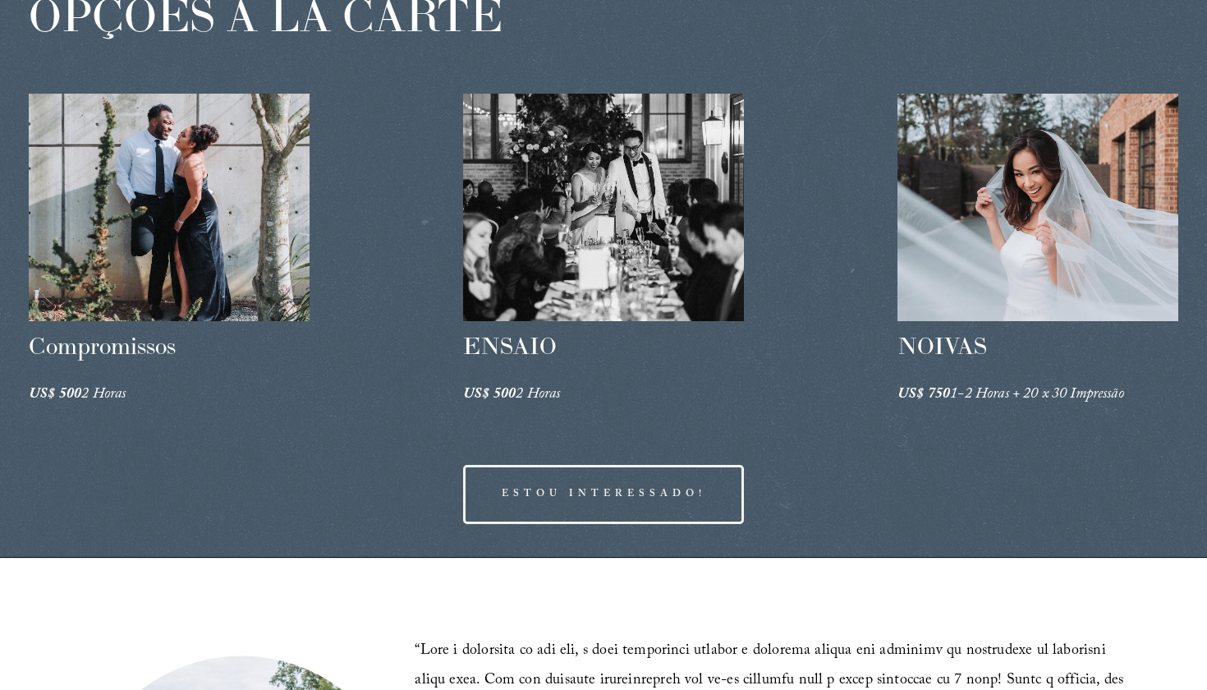
click at [647, 506] on link "ESTOU INTERESSADO!" at bounding box center [603, 494] width 281 height 58
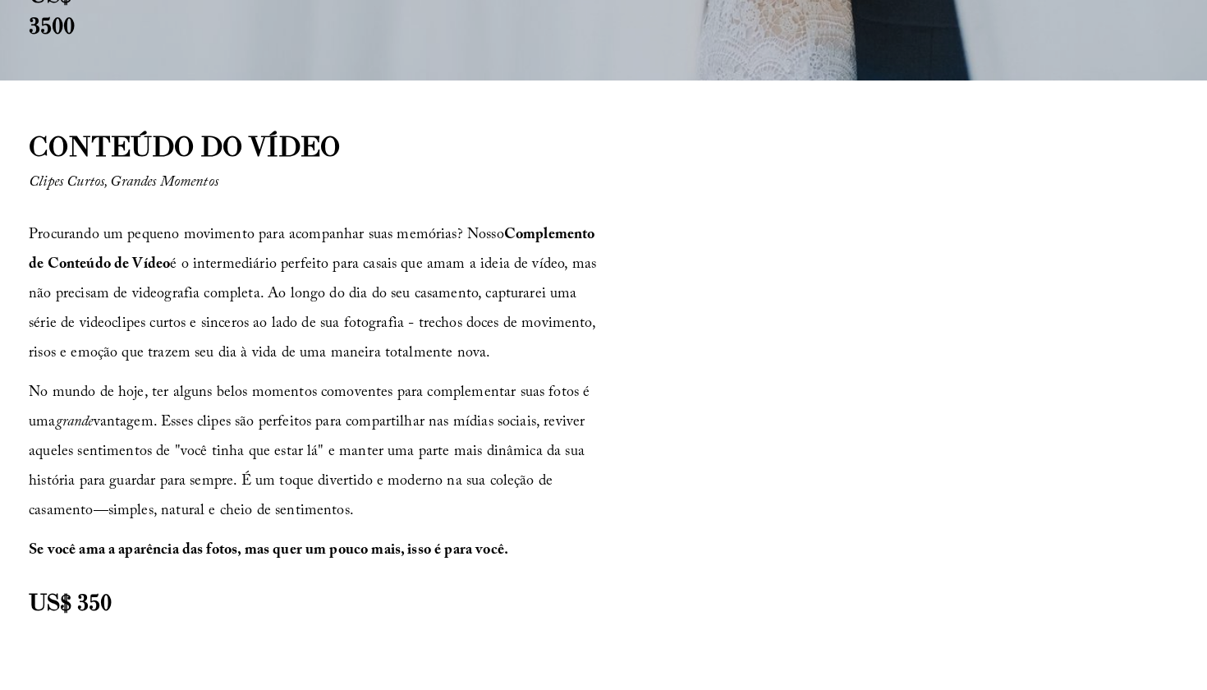
scroll to position [1728, 0]
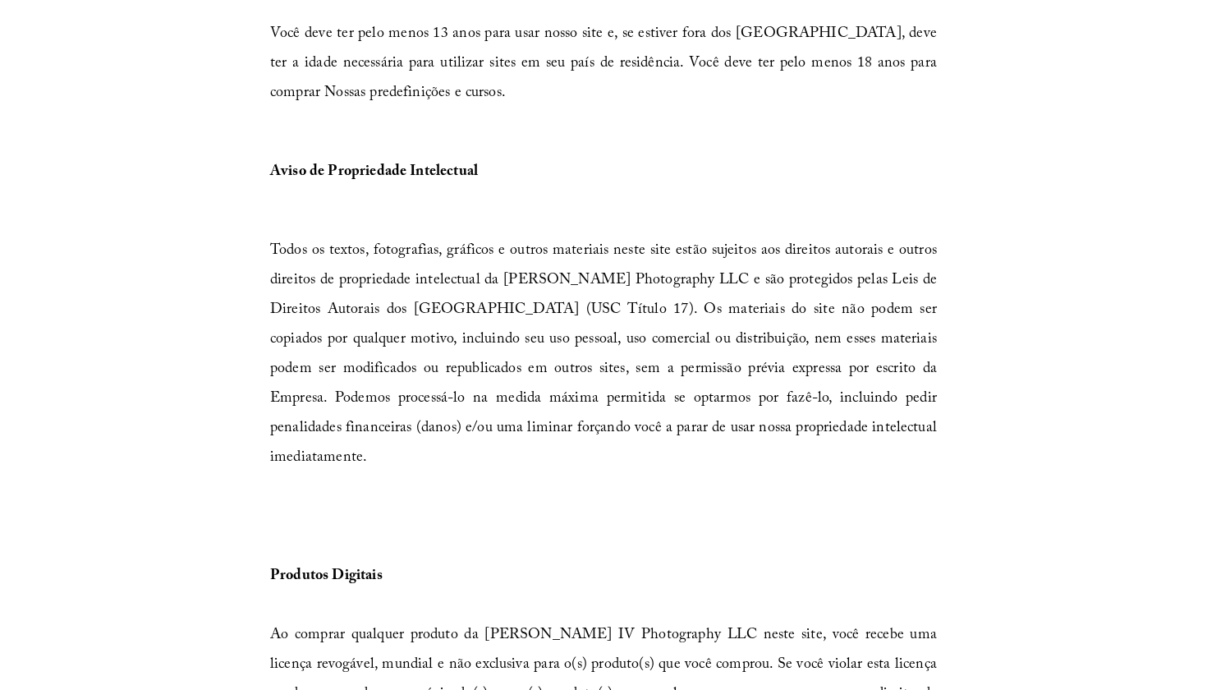
scroll to position [788, 0]
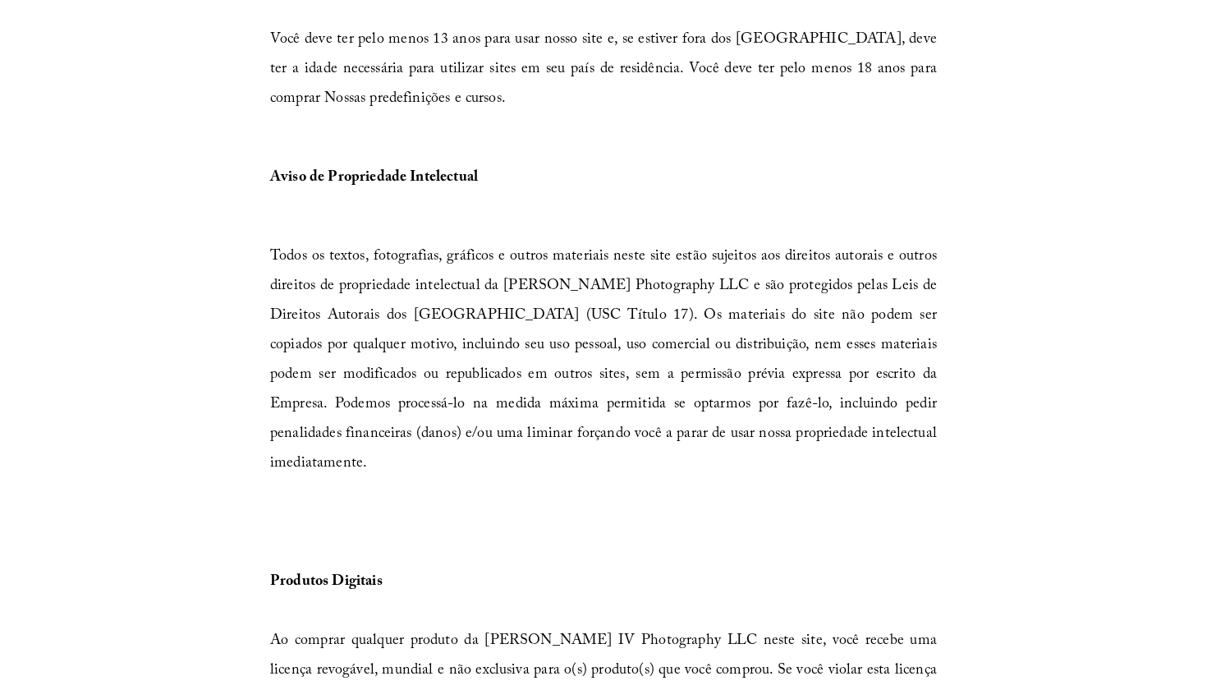
click at [528, 28] on span "Você deve ter pelo menos 13 anos para usar nosso site e, se estiver fora dos Es…" at bounding box center [603, 70] width 667 height 85
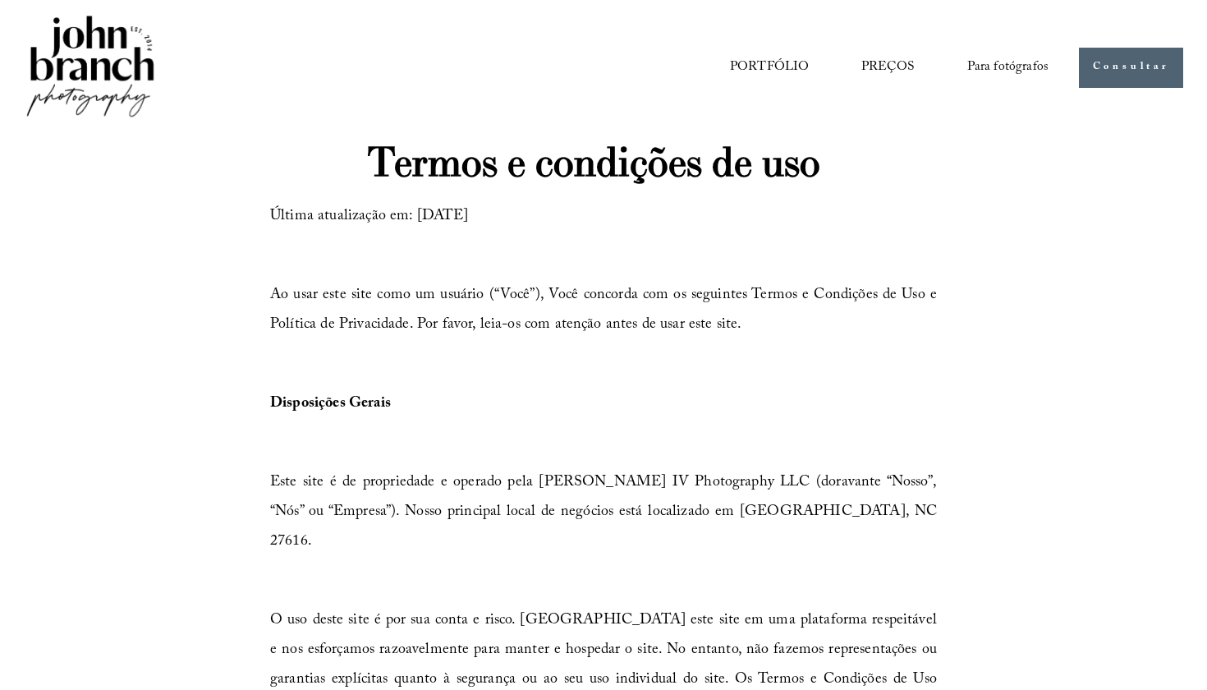
scroll to position [0, 0]
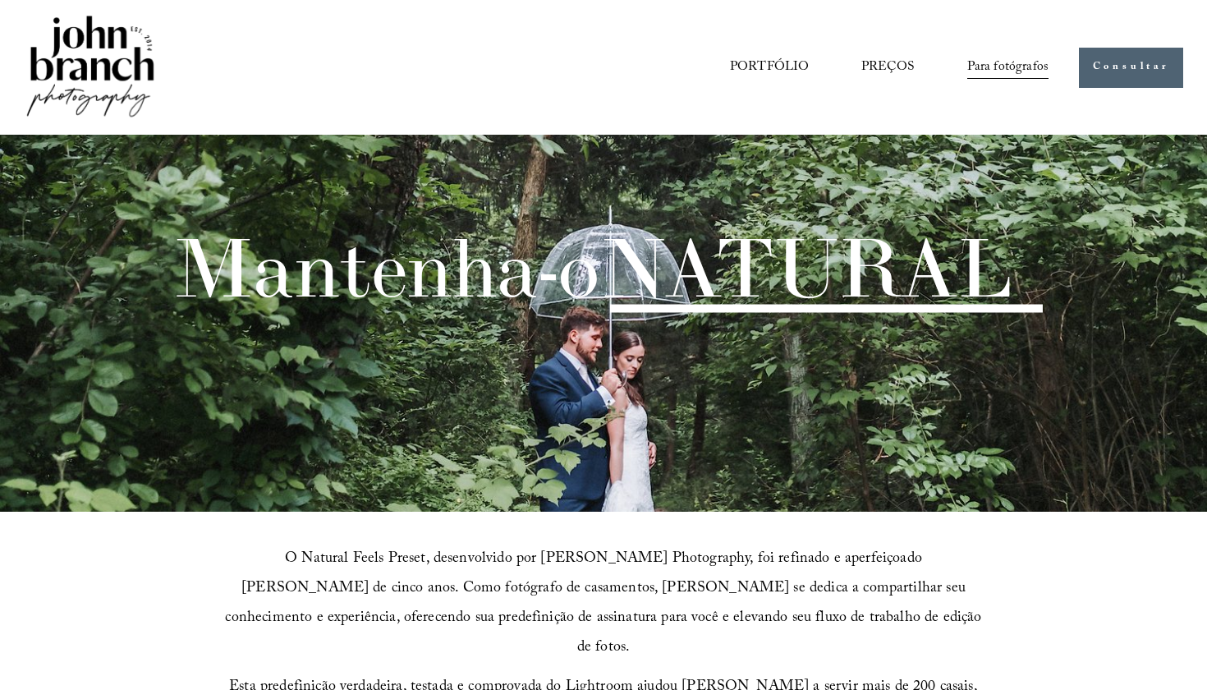
click at [909, 60] on link "PREÇOS" at bounding box center [889, 67] width 54 height 28
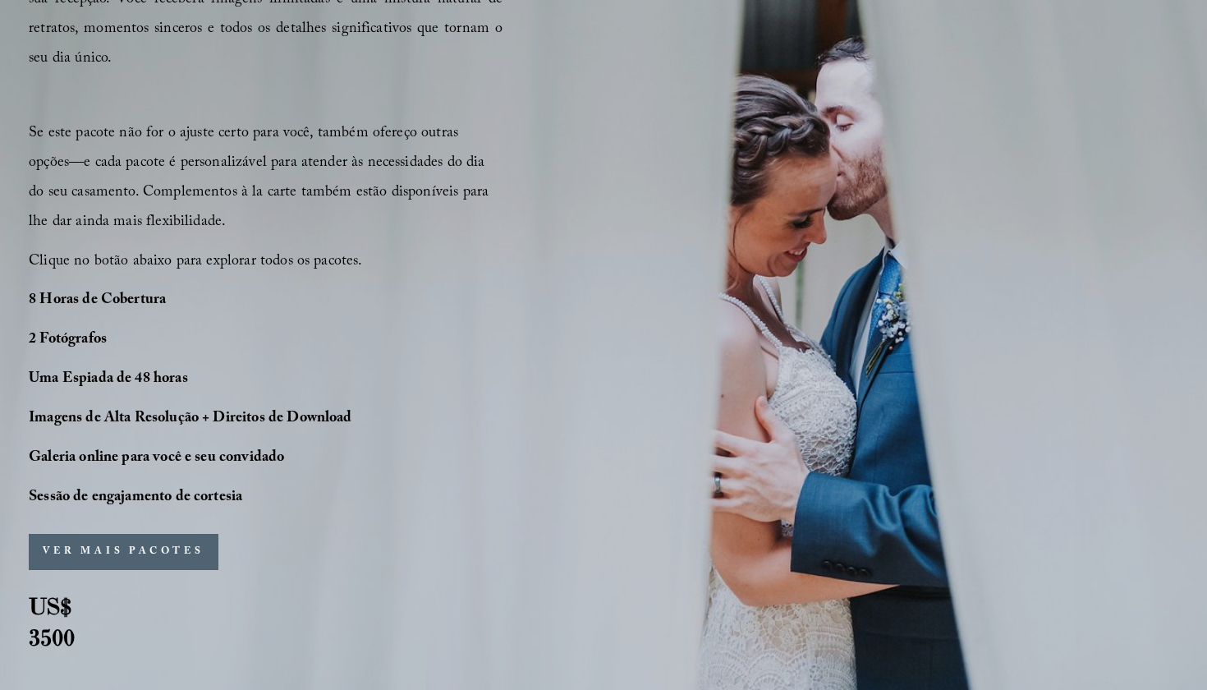
scroll to position [1124, 0]
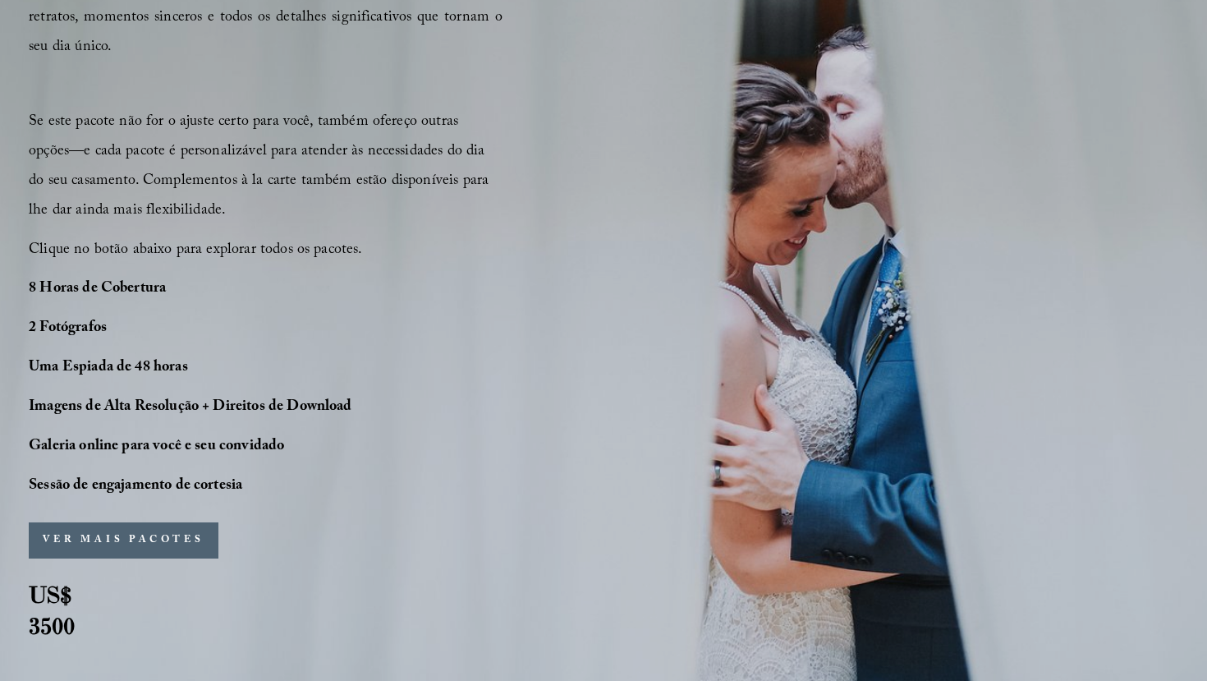
click at [188, 538] on button "VER MAIS PACOTES" at bounding box center [123, 540] width 189 height 36
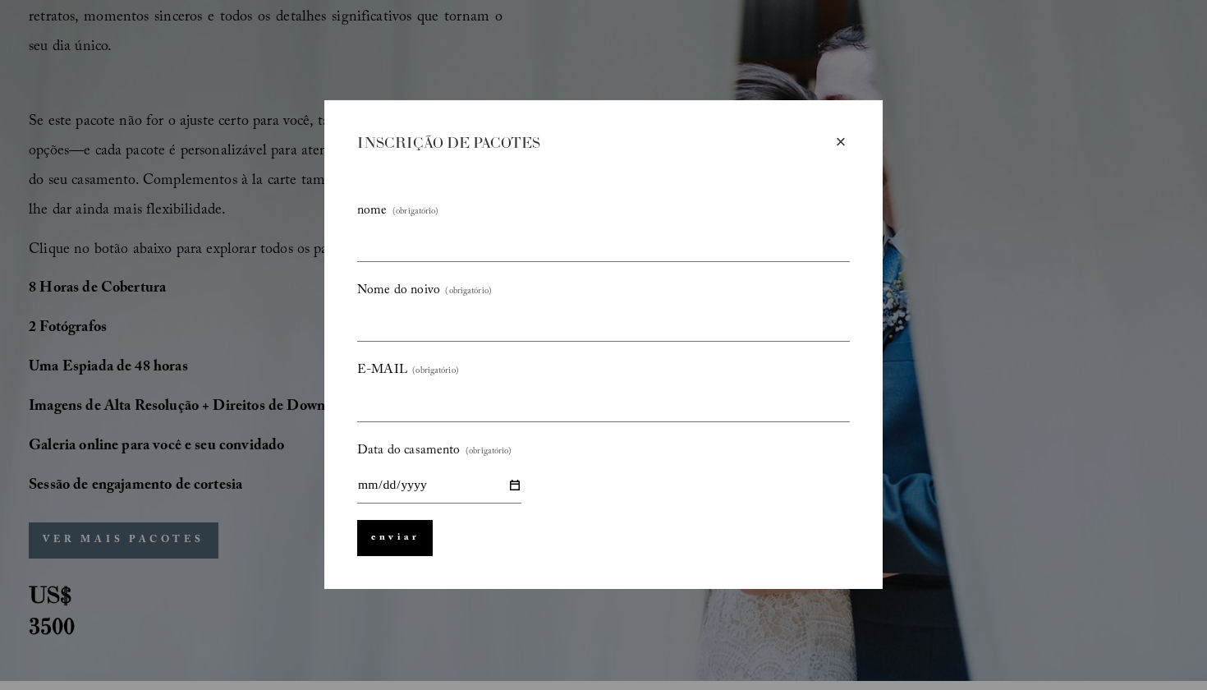
click at [838, 145] on div "×" at bounding box center [841, 142] width 18 height 18
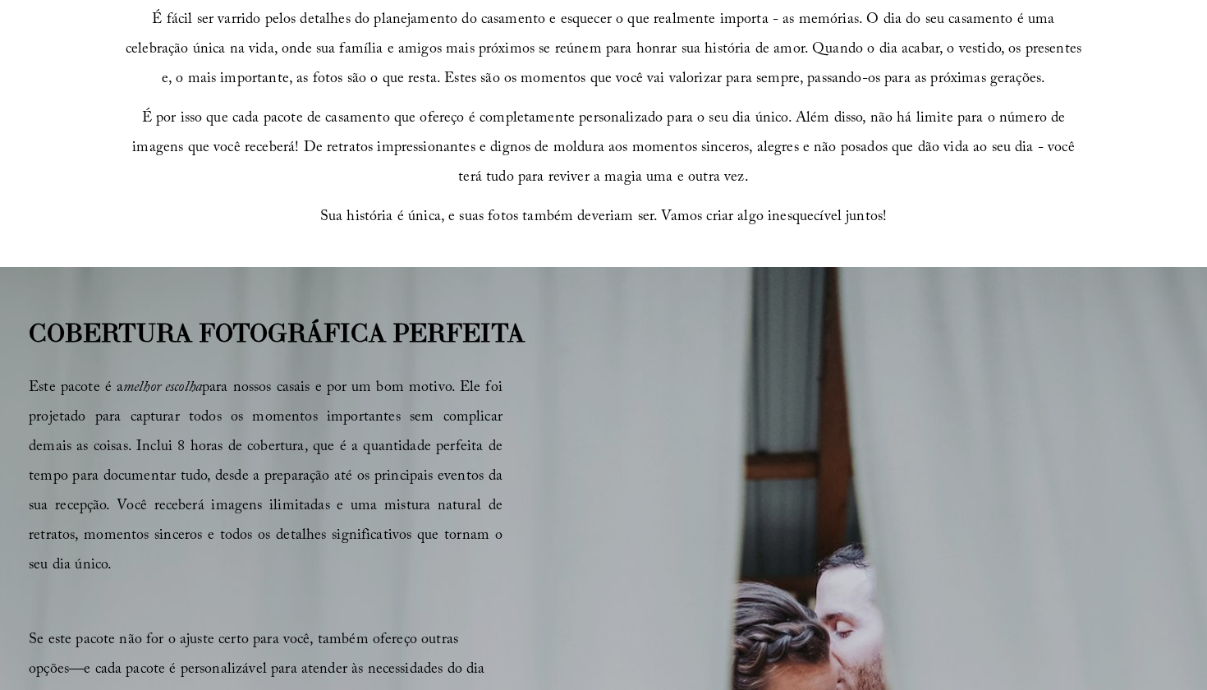
scroll to position [614, 0]
